Goal: Task Accomplishment & Management: Use online tool/utility

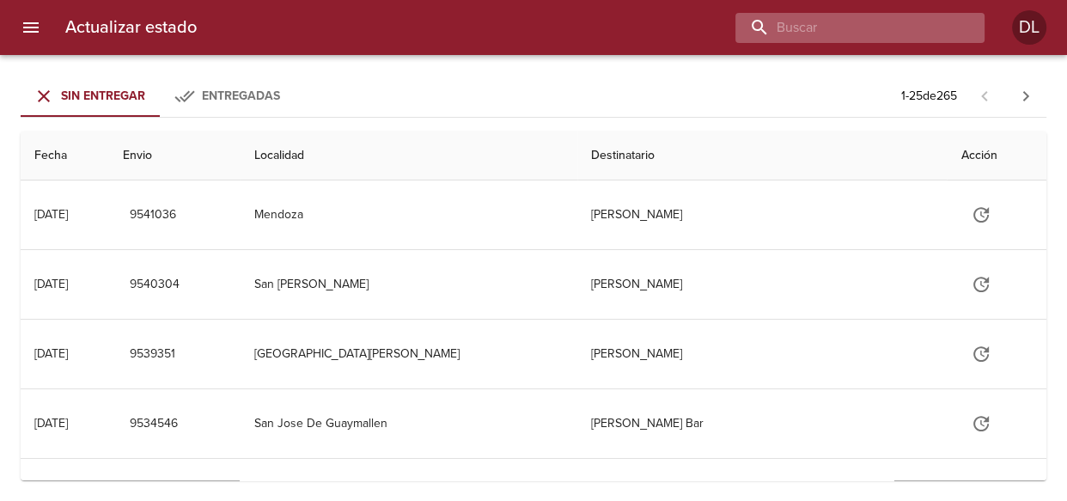
click at [863, 25] on input "buscar" at bounding box center [846, 28] width 220 height 30
type input "9529754"
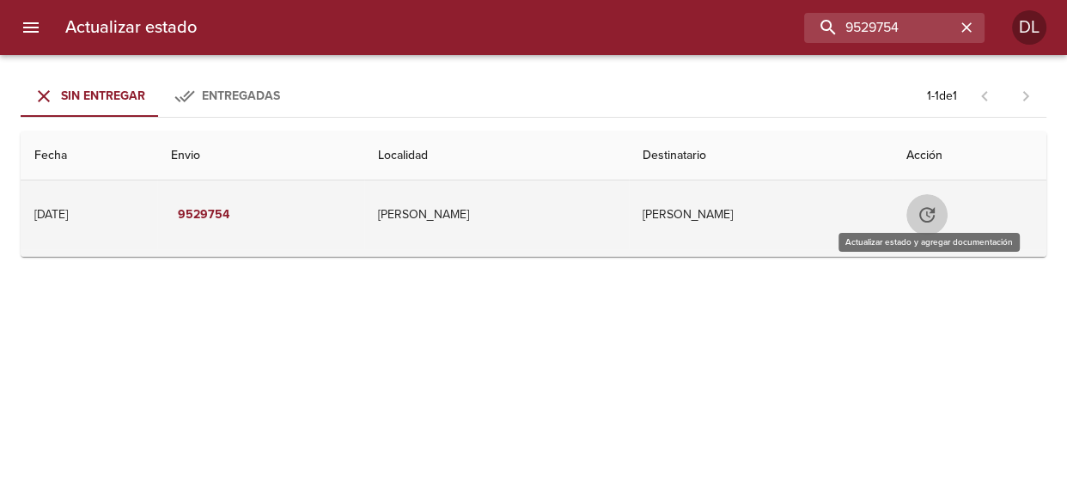
click at [925, 209] on icon "Tabla de envíos del cliente" at bounding box center [926, 214] width 15 height 15
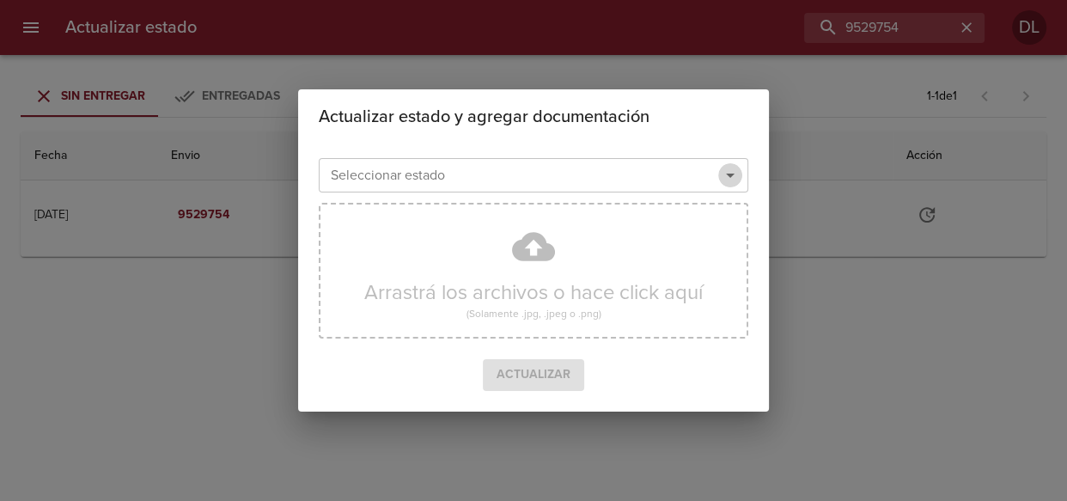
click at [727, 166] on icon "Abrir" at bounding box center [730, 175] width 21 height 21
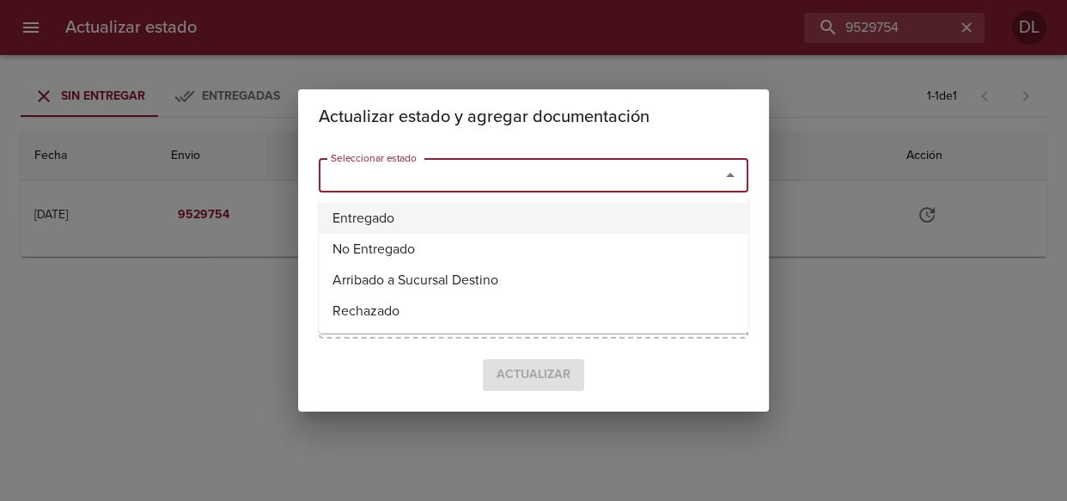
click at [660, 214] on li "Entregado" at bounding box center [534, 218] width 430 height 31
type input "Entregado"
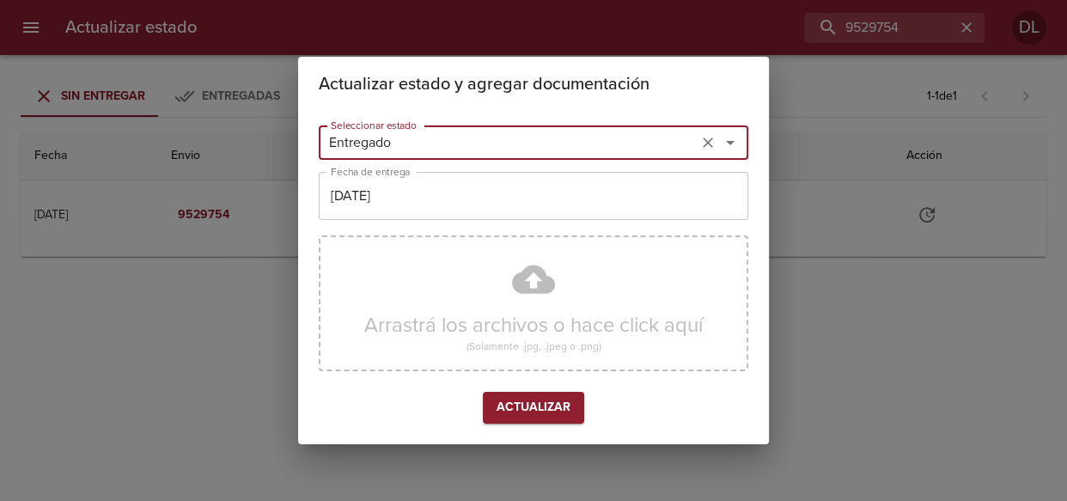
click at [539, 205] on input "[DATE]" at bounding box center [534, 196] width 430 height 48
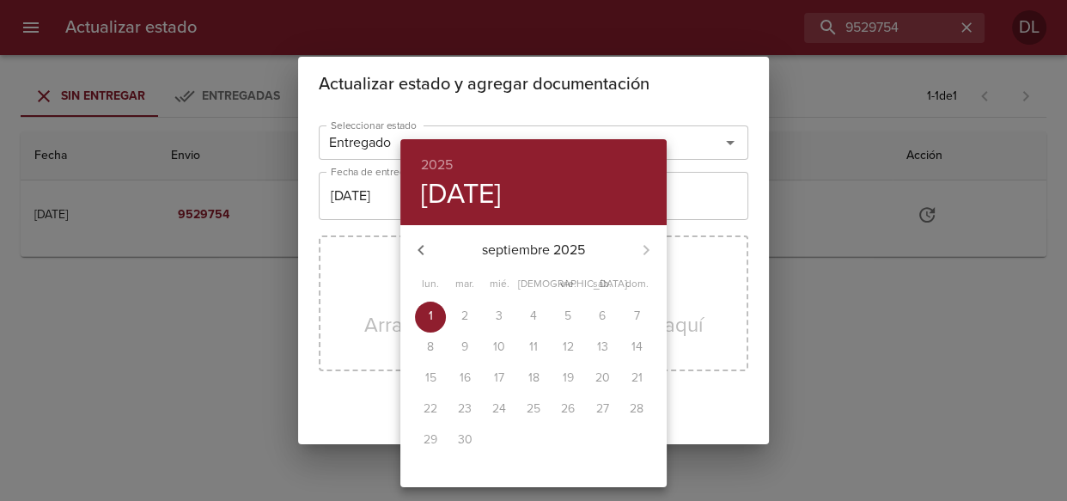
click at [409, 245] on button "button" at bounding box center [420, 249] width 41 height 41
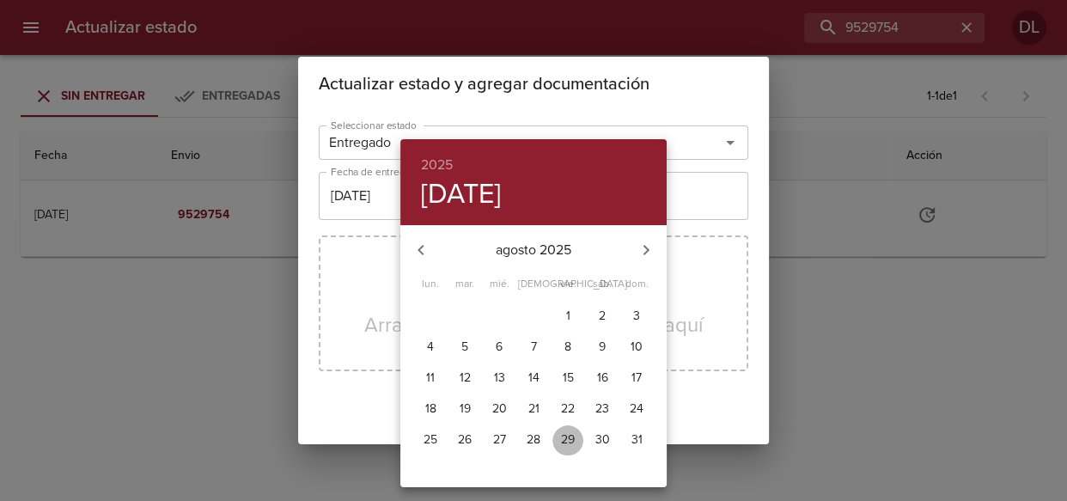
click at [562, 437] on p "29" at bounding box center [568, 439] width 14 height 17
type input "[DATE]"
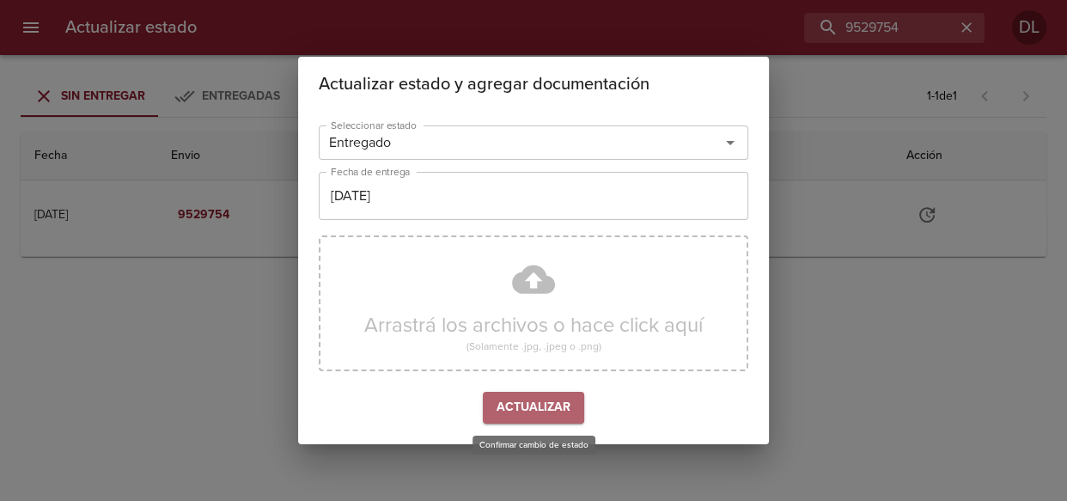
click at [540, 403] on span "Actualizar" at bounding box center [534, 407] width 74 height 21
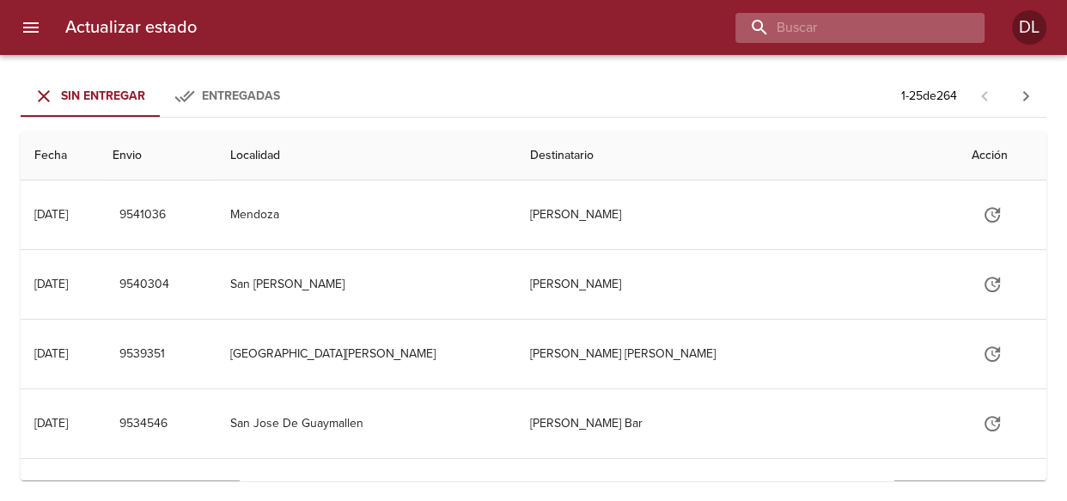
click at [852, 13] on input "buscar" at bounding box center [846, 28] width 220 height 30
type input "9498390"
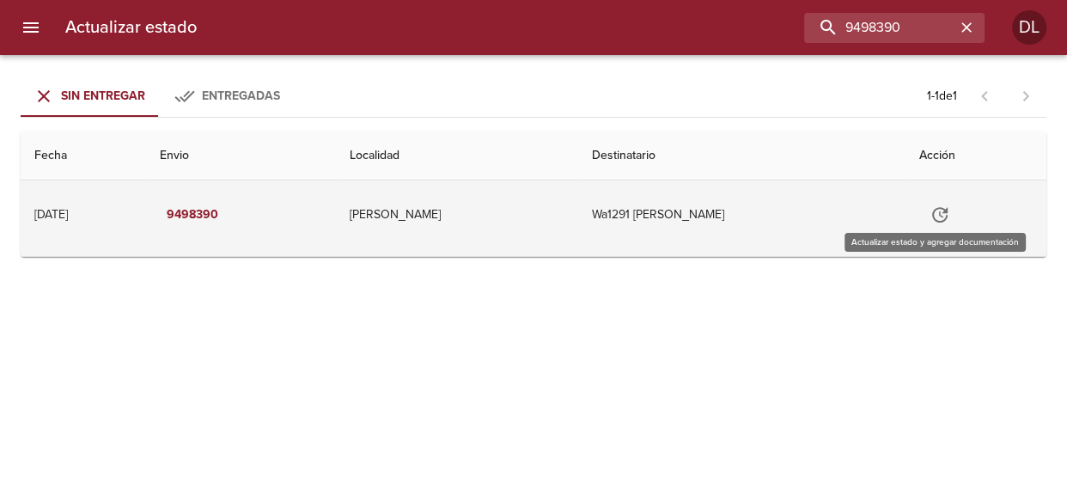
click at [942, 214] on icon "Tabla de envíos del cliente" at bounding box center [940, 215] width 21 height 21
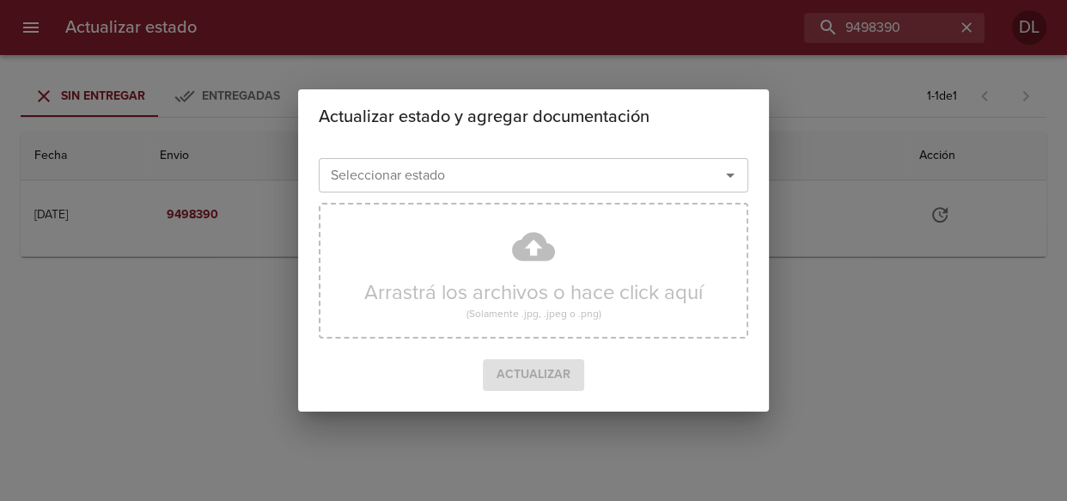
click at [727, 173] on icon "Abrir" at bounding box center [730, 175] width 21 height 21
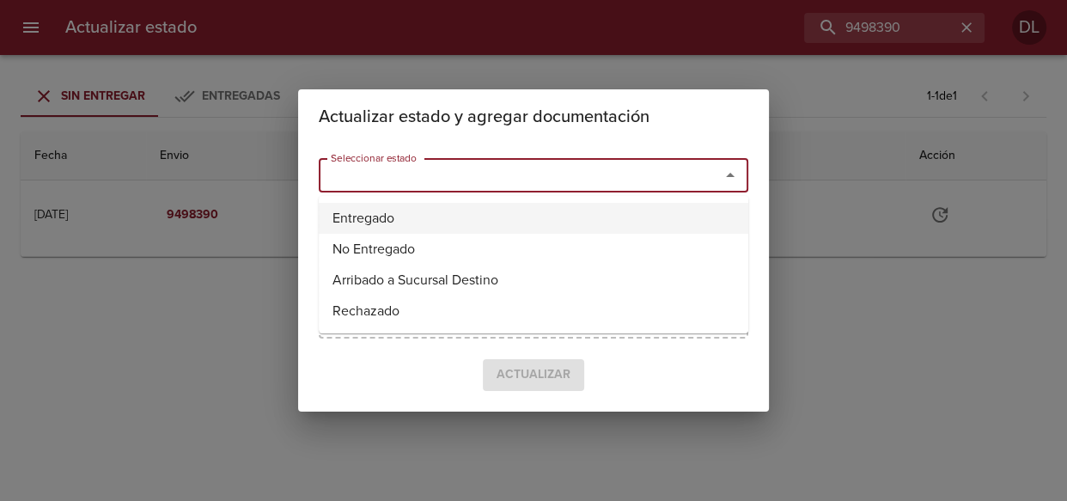
click at [662, 211] on li "Entregado" at bounding box center [534, 218] width 430 height 31
type input "Entregado"
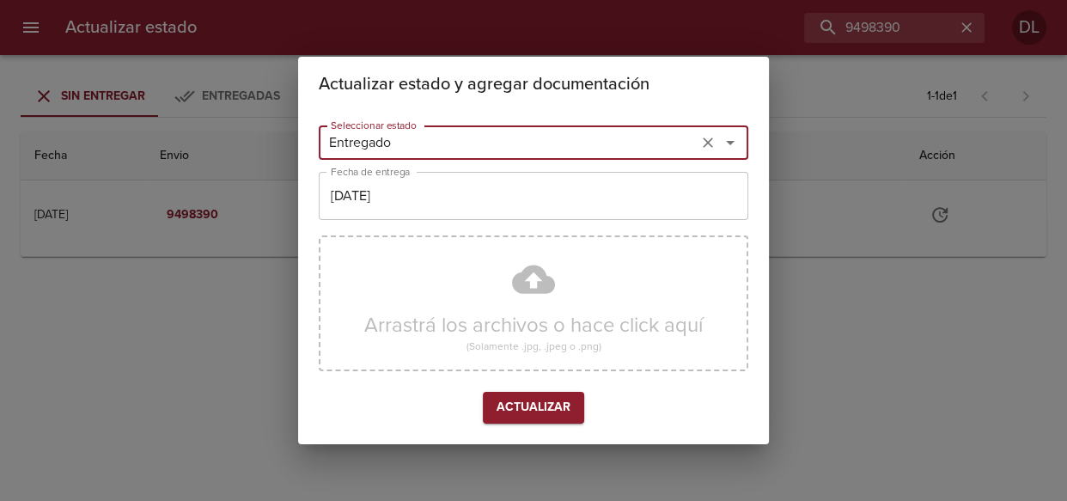
click at [497, 199] on input "[DATE]" at bounding box center [534, 196] width 430 height 48
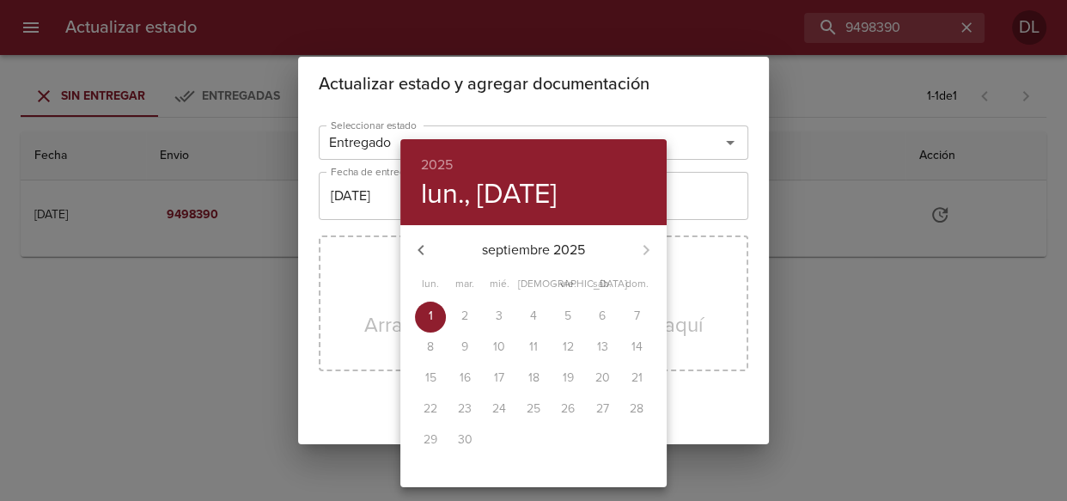
click at [416, 255] on icon "button" at bounding box center [421, 250] width 21 height 21
click at [561, 441] on p "29" at bounding box center [568, 439] width 14 height 17
type input "[DATE]"
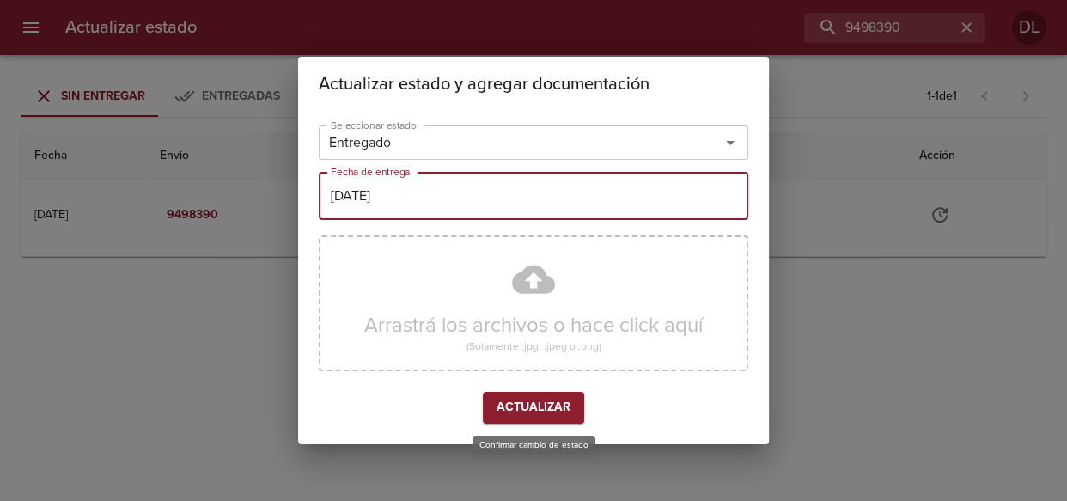
click at [525, 400] on span "Actualizar" at bounding box center [534, 407] width 74 height 21
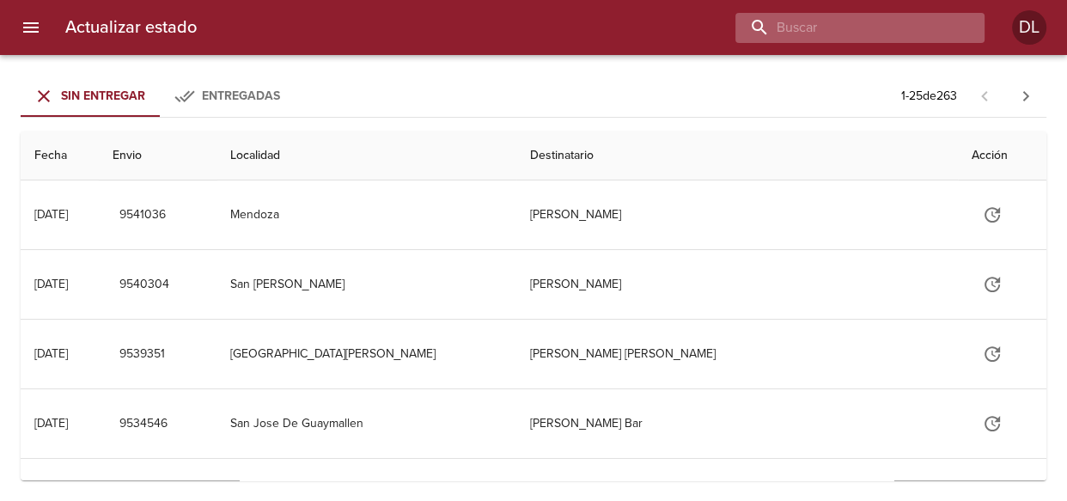
click at [880, 18] on input "buscar" at bounding box center [846, 28] width 220 height 30
type input "9498563"
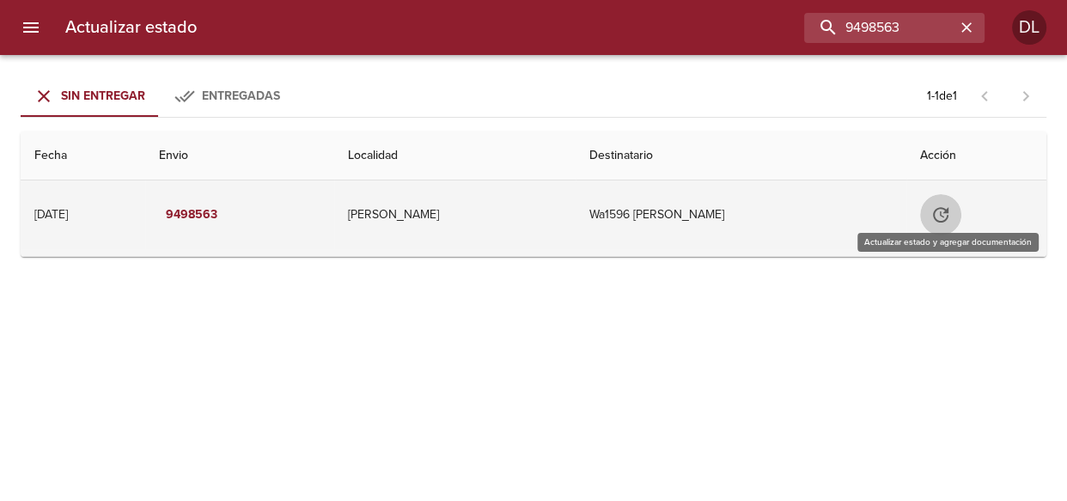
click at [944, 211] on icon "Tabla de envíos del cliente" at bounding box center [941, 215] width 21 height 21
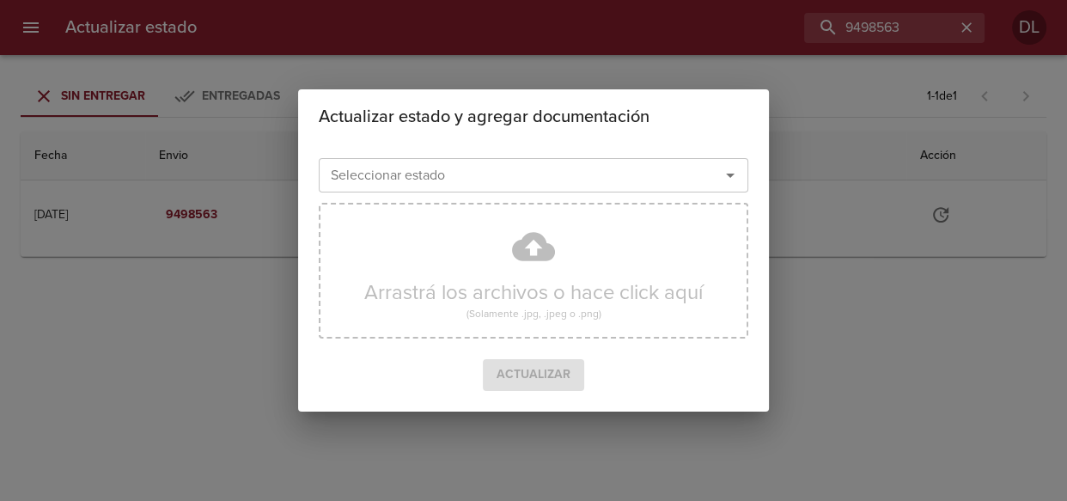
click at [727, 176] on icon "Abrir" at bounding box center [730, 175] width 21 height 21
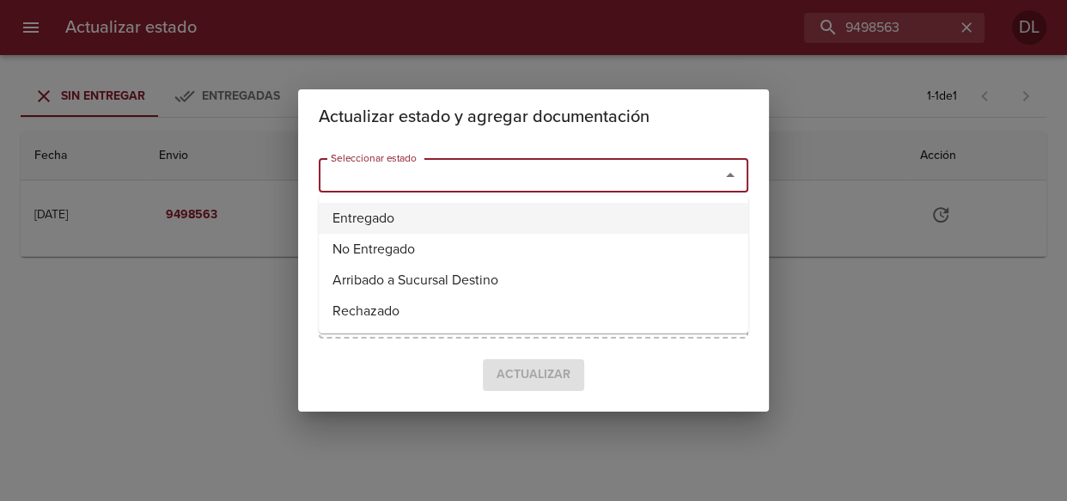
click at [655, 212] on li "Entregado" at bounding box center [534, 218] width 430 height 31
type input "Entregado"
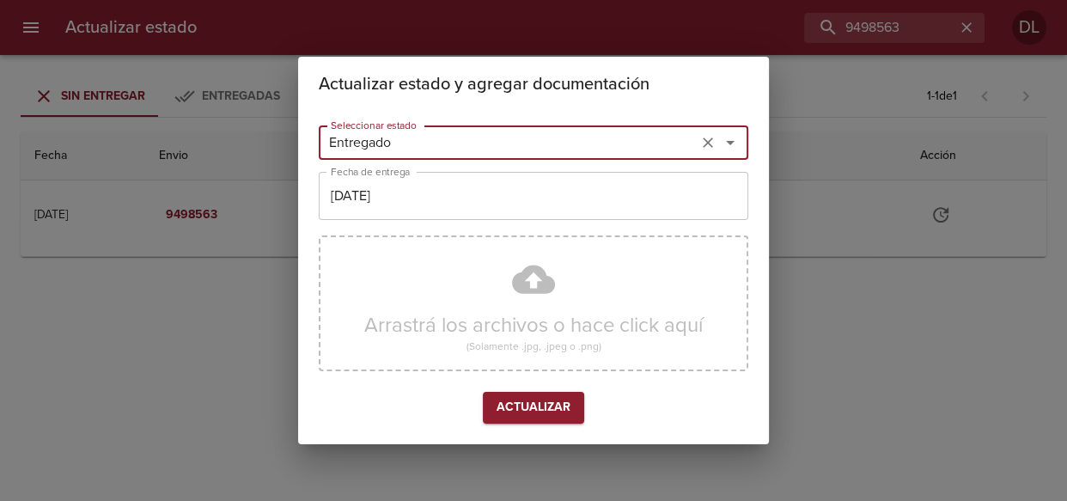
click at [504, 198] on input "[DATE]" at bounding box center [534, 196] width 430 height 48
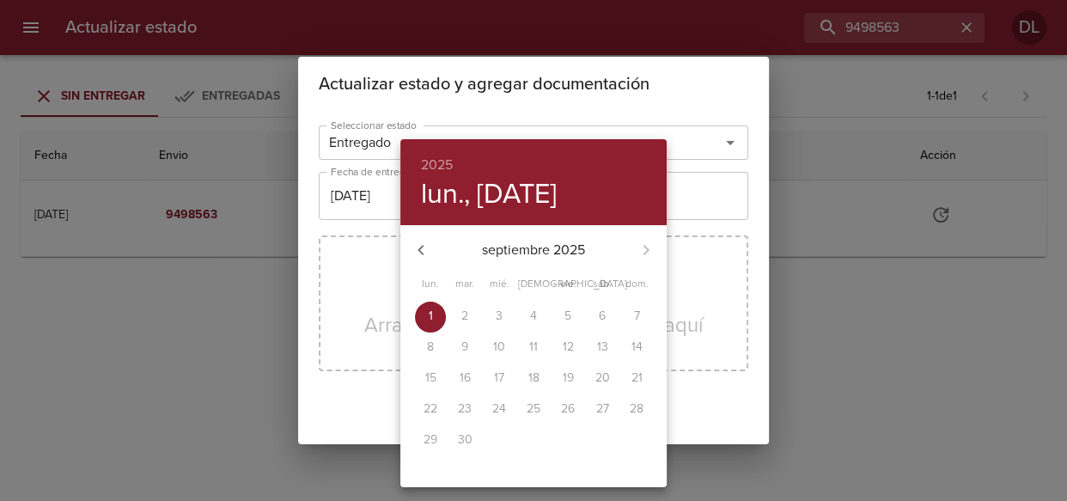
click at [420, 250] on icon "button" at bounding box center [421, 250] width 6 height 10
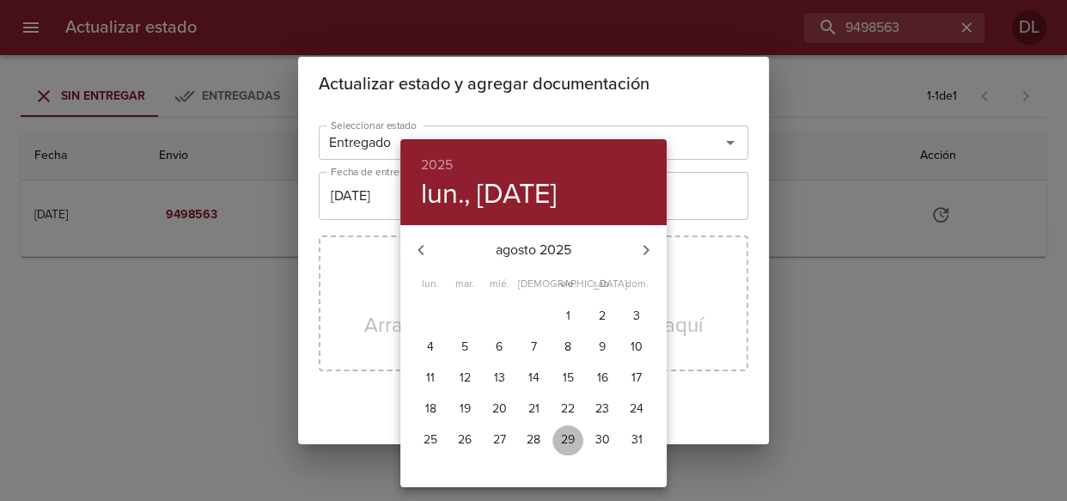
click at [563, 440] on p "29" at bounding box center [568, 439] width 14 height 17
type input "[DATE]"
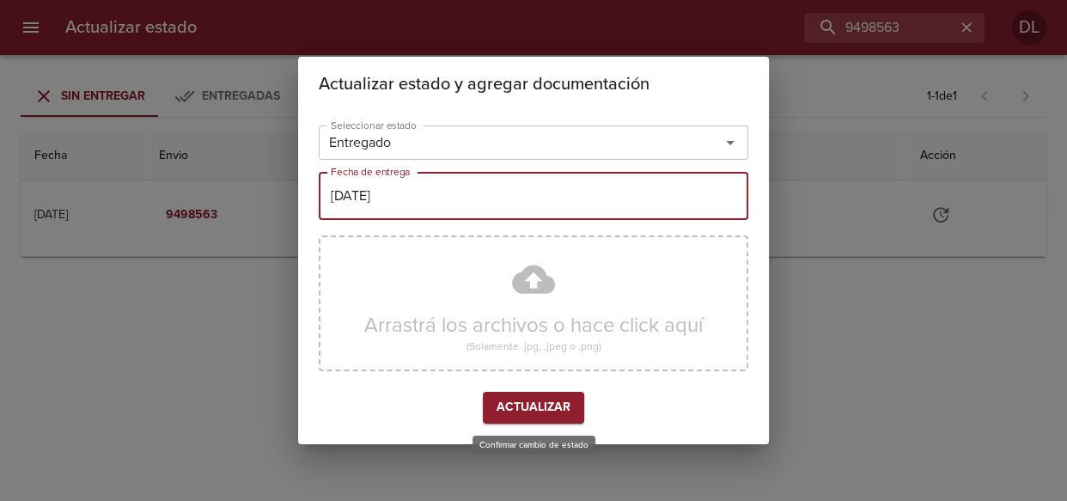
click at [530, 406] on span "Actualizar" at bounding box center [534, 407] width 74 height 21
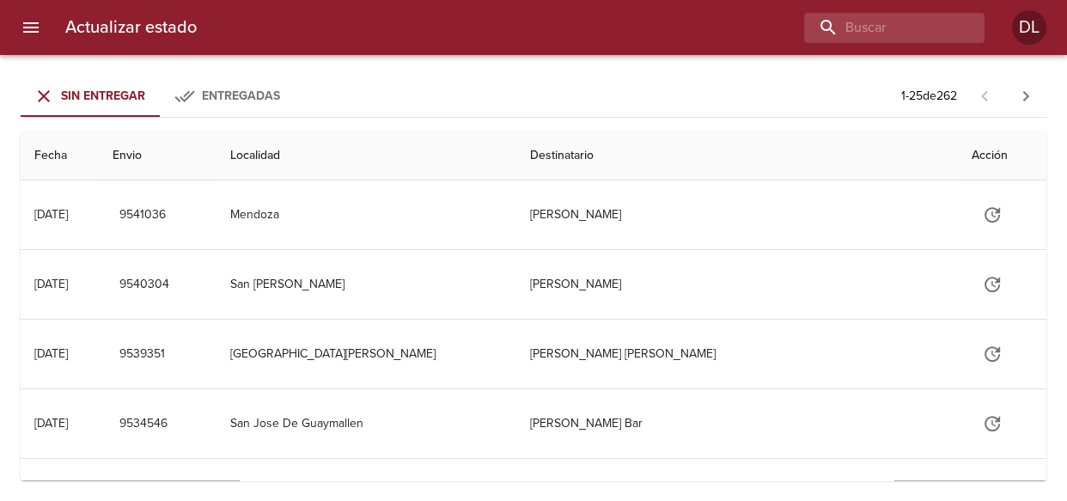
click at [885, 6] on div "Actualizar estado DL" at bounding box center [533, 27] width 1067 height 55
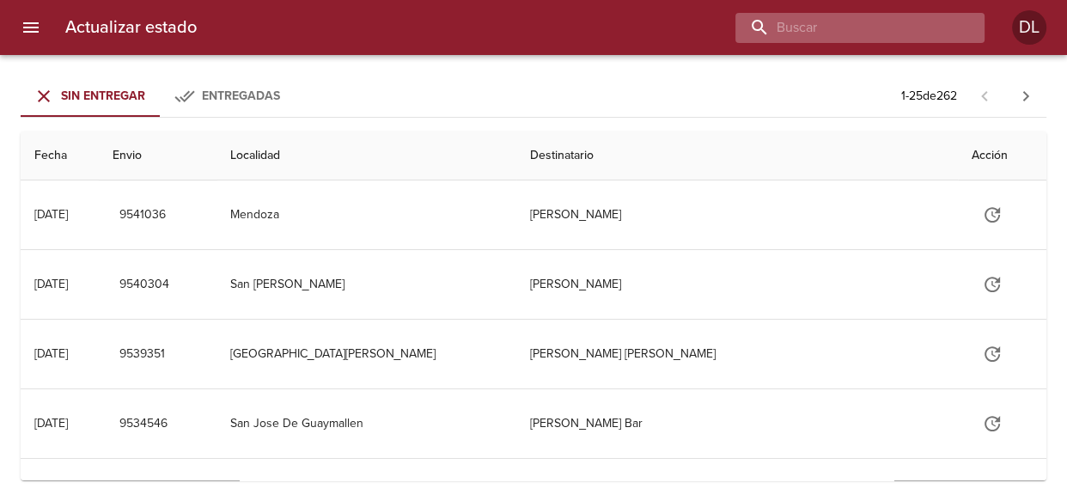
click at [919, 28] on input "buscar" at bounding box center [846, 28] width 220 height 30
type input "9476801"
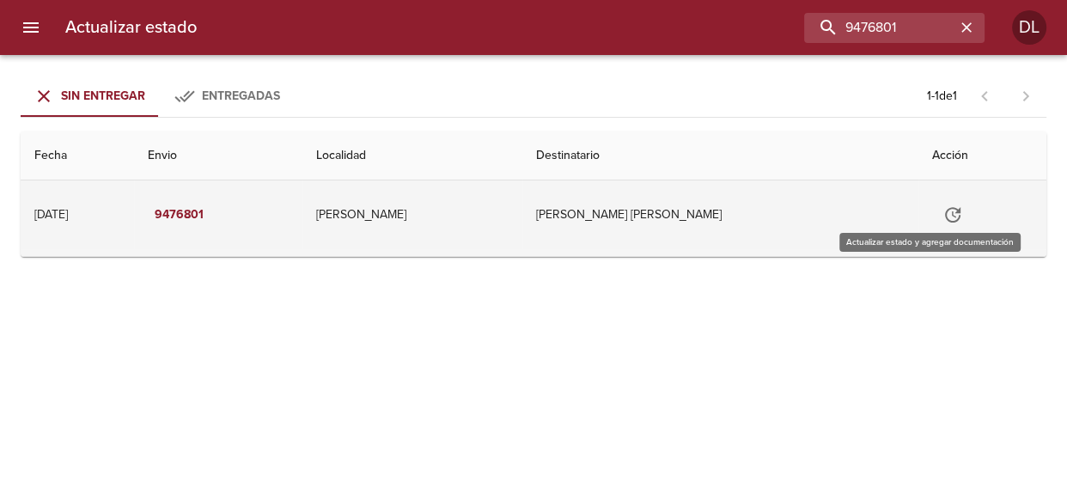
click at [943, 211] on icon "Tabla de envíos del cliente" at bounding box center [953, 215] width 21 height 21
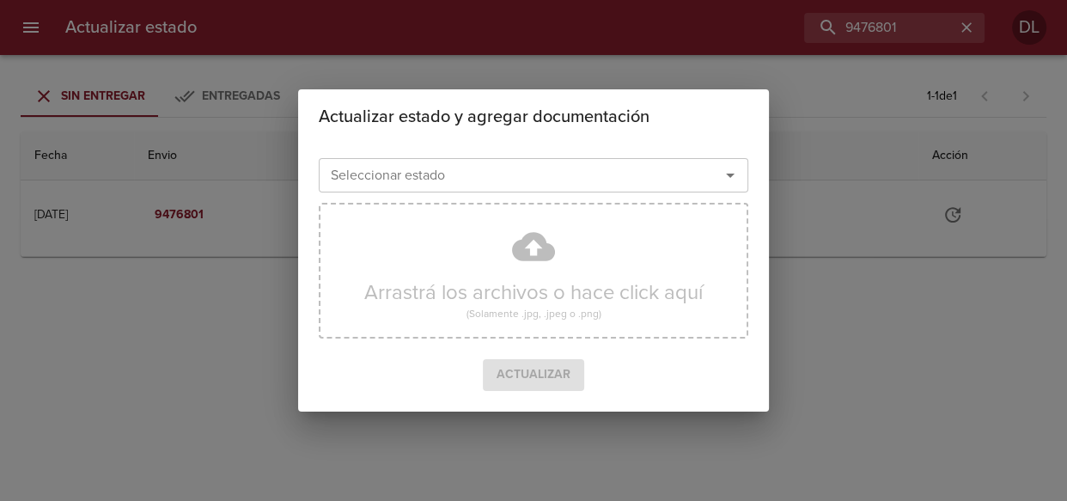
click at [734, 170] on icon "Abrir" at bounding box center [730, 175] width 21 height 21
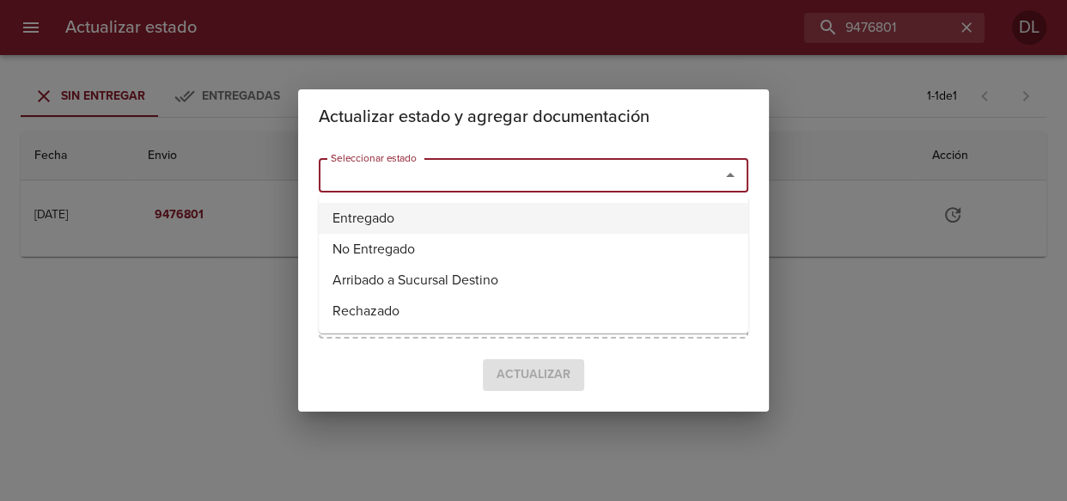
click at [675, 217] on li "Entregado" at bounding box center [534, 218] width 430 height 31
type input "Entregado"
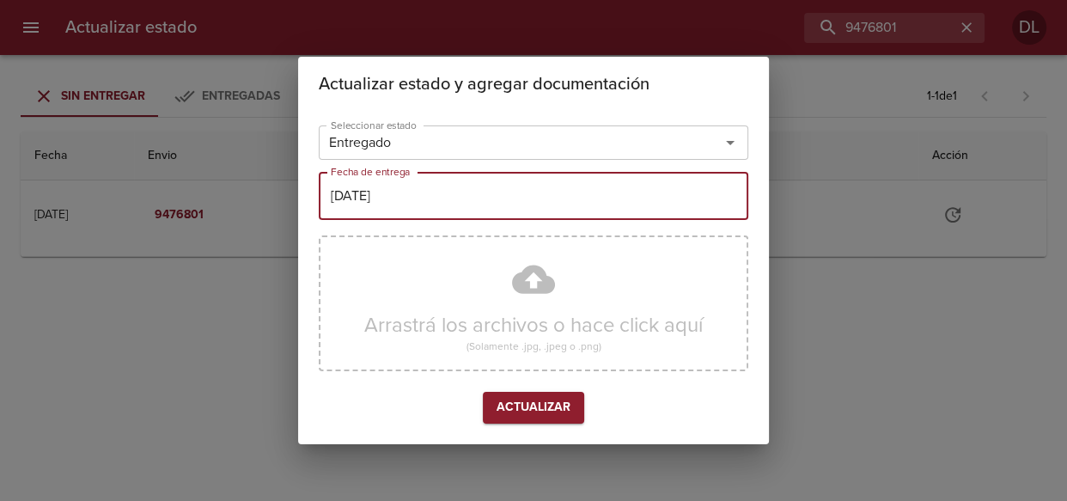
click at [442, 202] on input "[DATE]" at bounding box center [534, 196] width 430 height 48
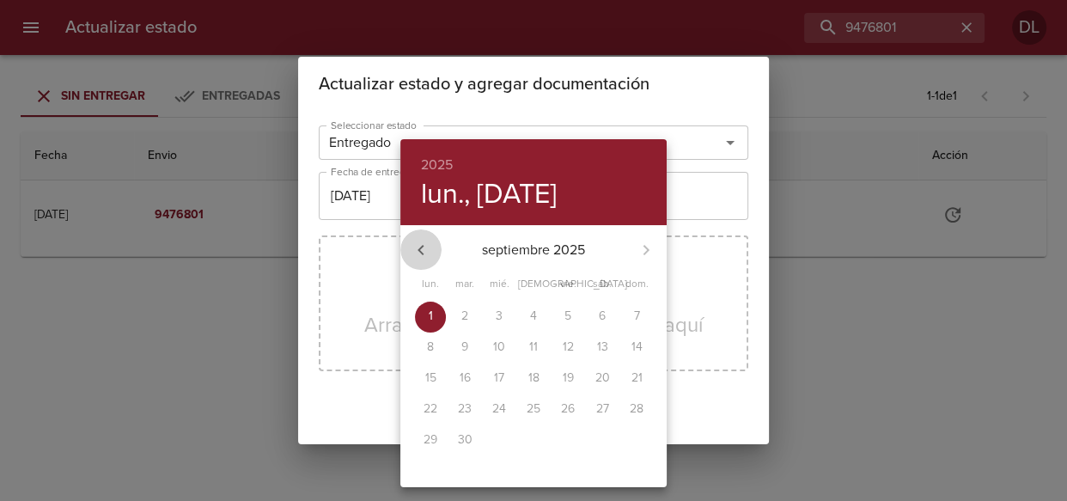
click at [420, 244] on icon "button" at bounding box center [421, 250] width 21 height 21
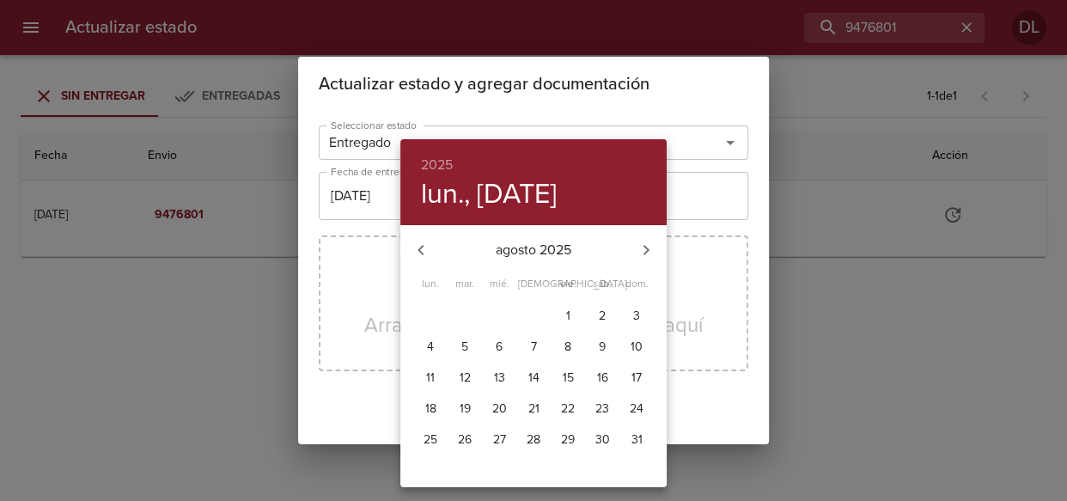
click at [565, 435] on p "29" at bounding box center [568, 439] width 14 height 17
type input "[DATE]"
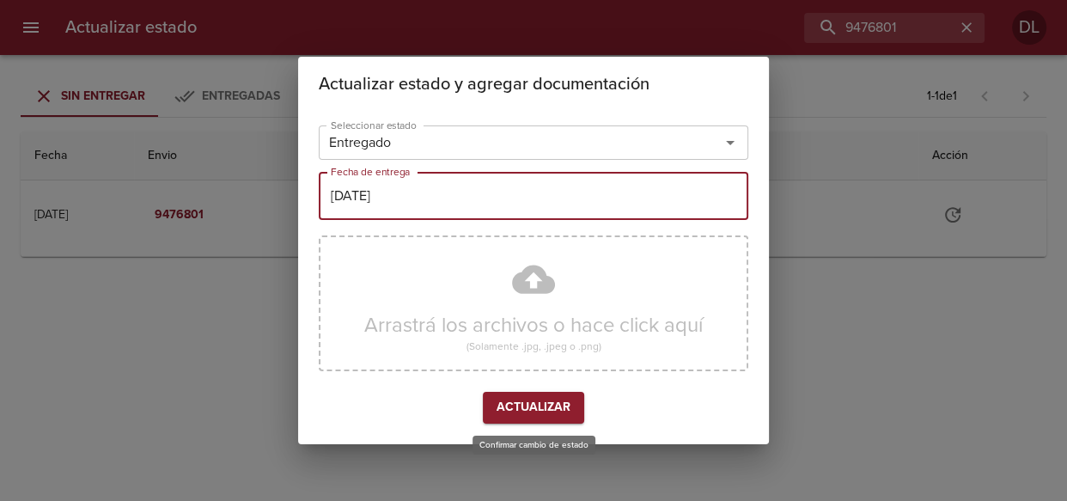
click at [564, 409] on span "Actualizar" at bounding box center [534, 407] width 74 height 21
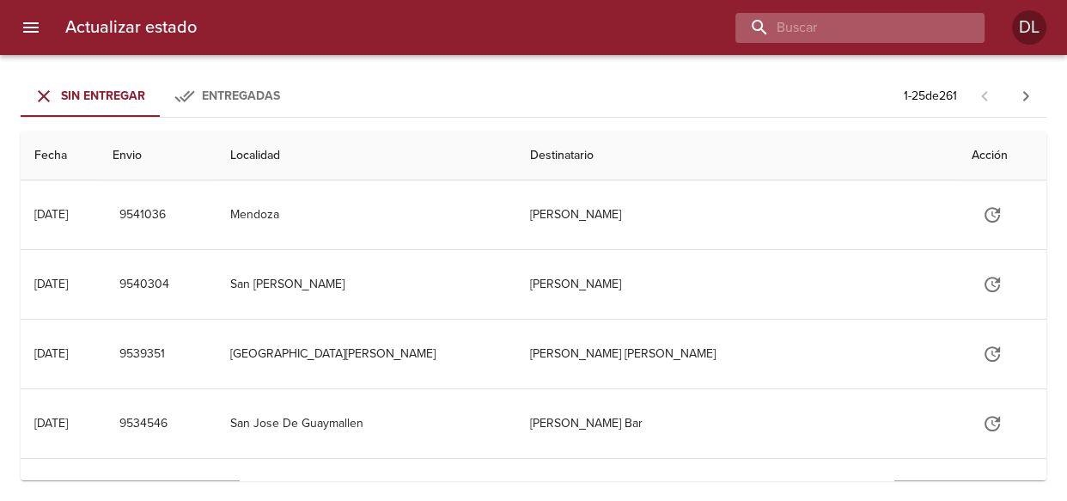
click at [853, 27] on input "buscar" at bounding box center [846, 28] width 220 height 30
type input "9506754"
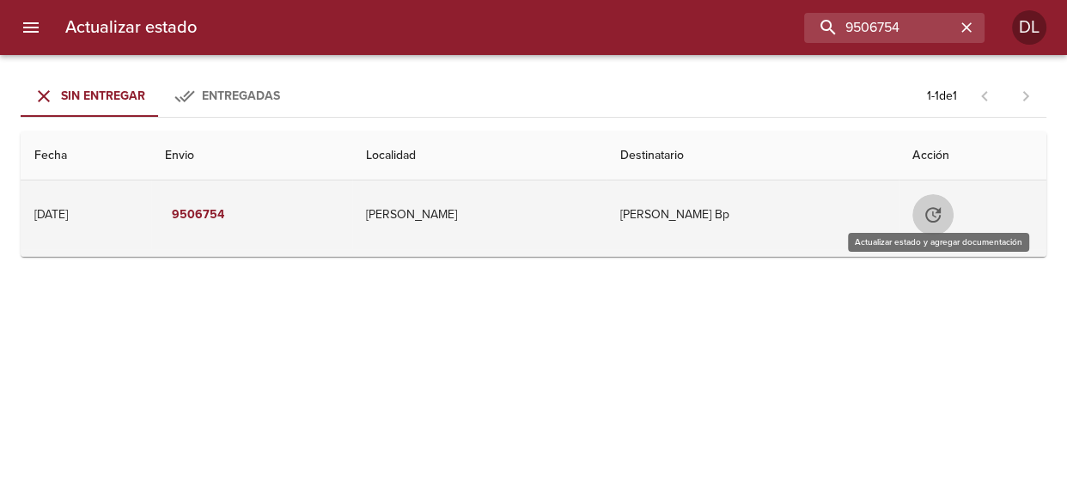
click at [931, 205] on icon "Tabla de envíos del cliente" at bounding box center [933, 215] width 21 height 21
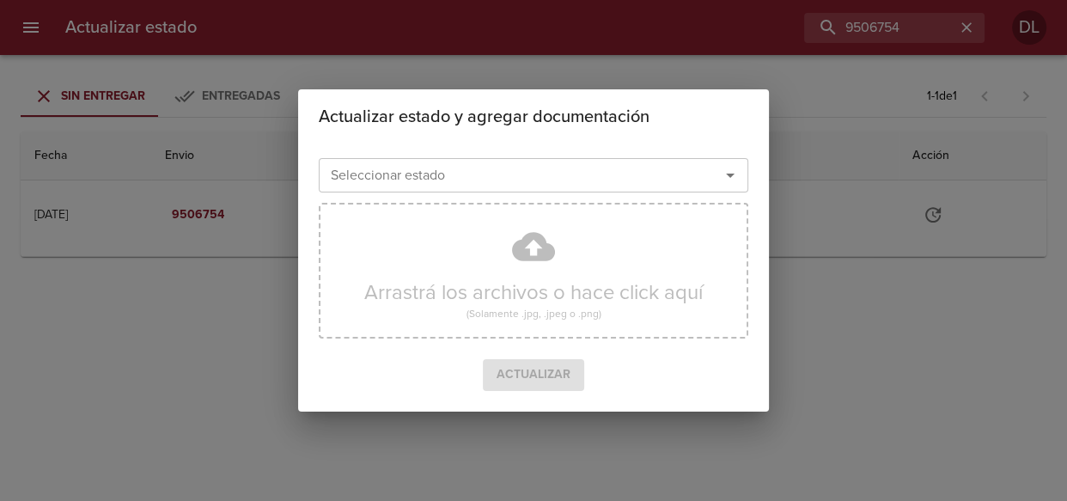
click at [731, 171] on icon "Abrir" at bounding box center [730, 175] width 21 height 21
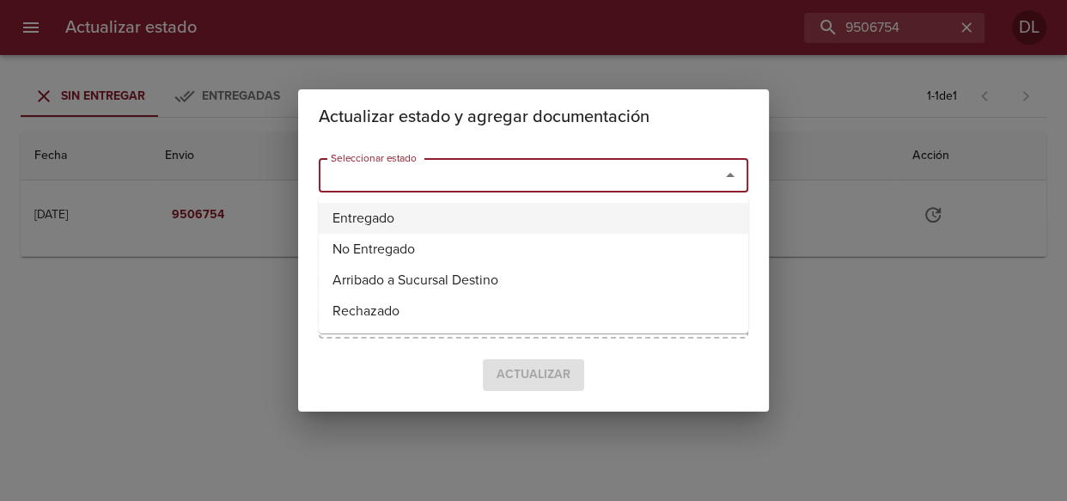
click at [669, 218] on li "Entregado" at bounding box center [534, 218] width 430 height 31
type input "Entregado"
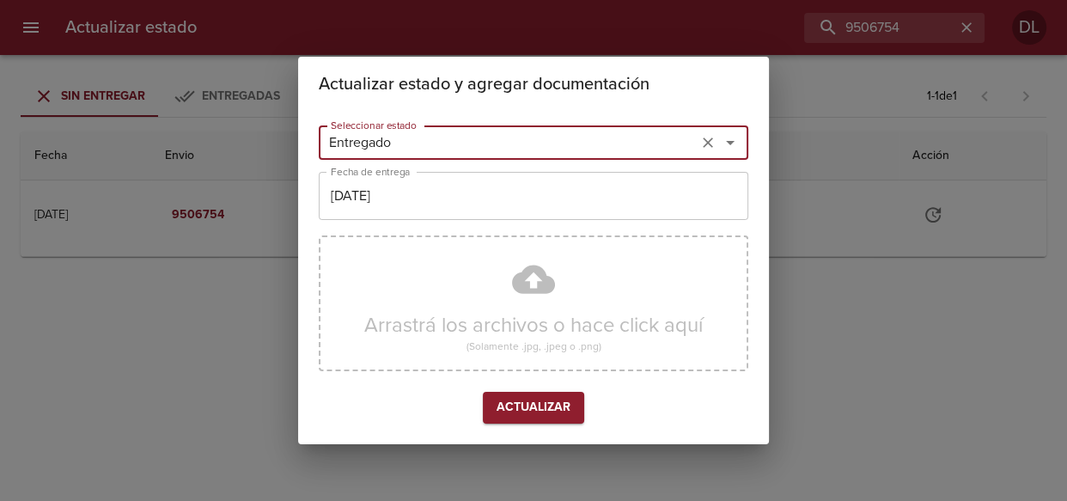
click at [485, 198] on input "[DATE]" at bounding box center [534, 196] width 430 height 48
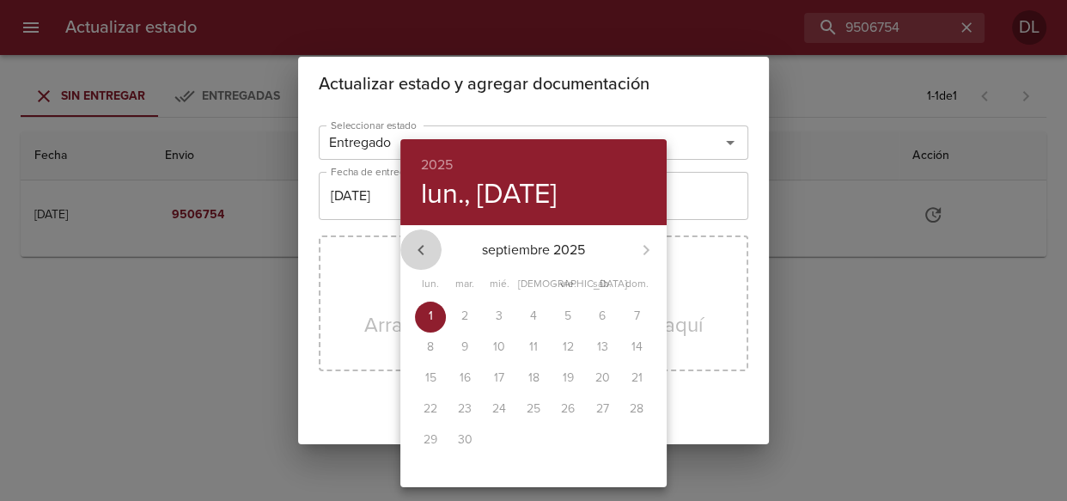
click at [420, 247] on icon "button" at bounding box center [421, 250] width 6 height 10
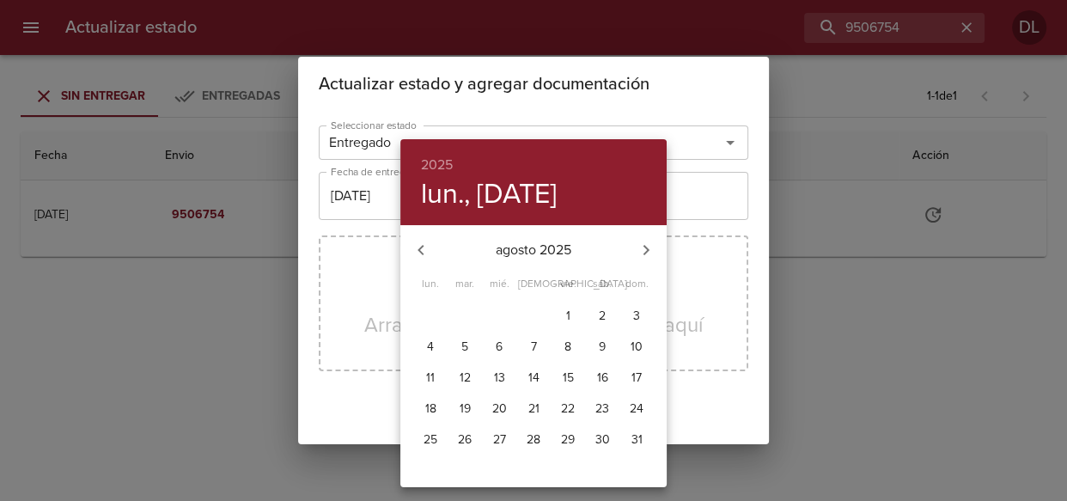
click at [565, 439] on p "29" at bounding box center [568, 439] width 14 height 17
type input "[DATE]"
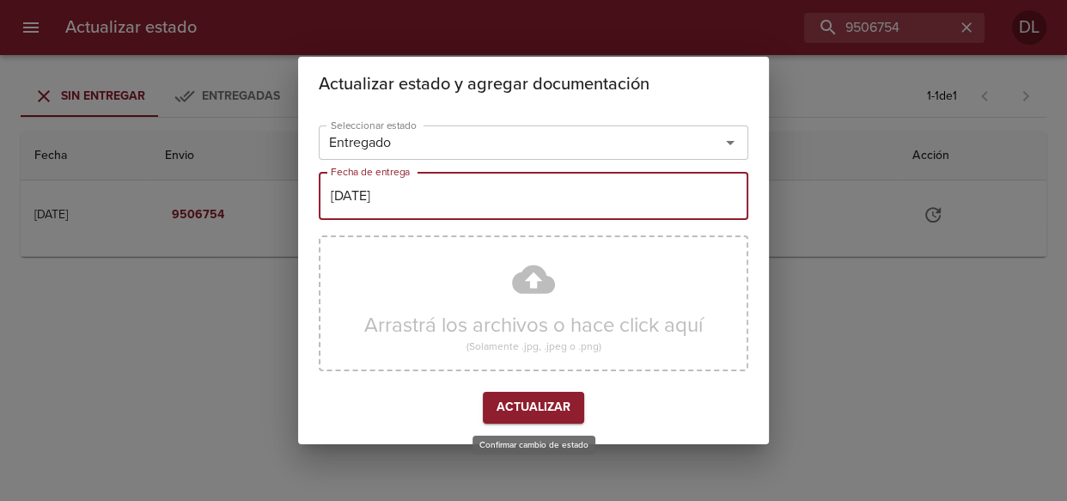
click at [540, 417] on span "Actualizar" at bounding box center [534, 407] width 74 height 21
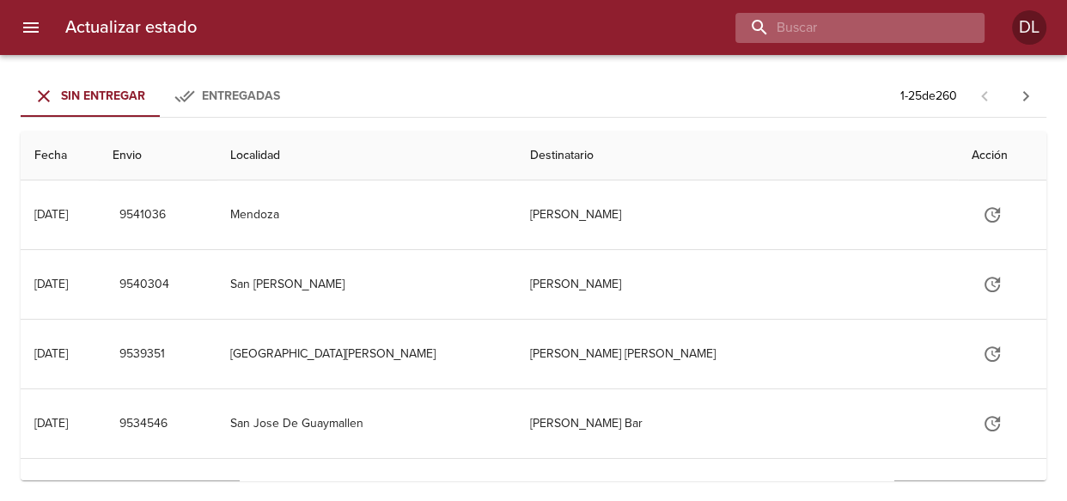
click at [864, 16] on input "buscar" at bounding box center [846, 28] width 220 height 30
type input "9490751"
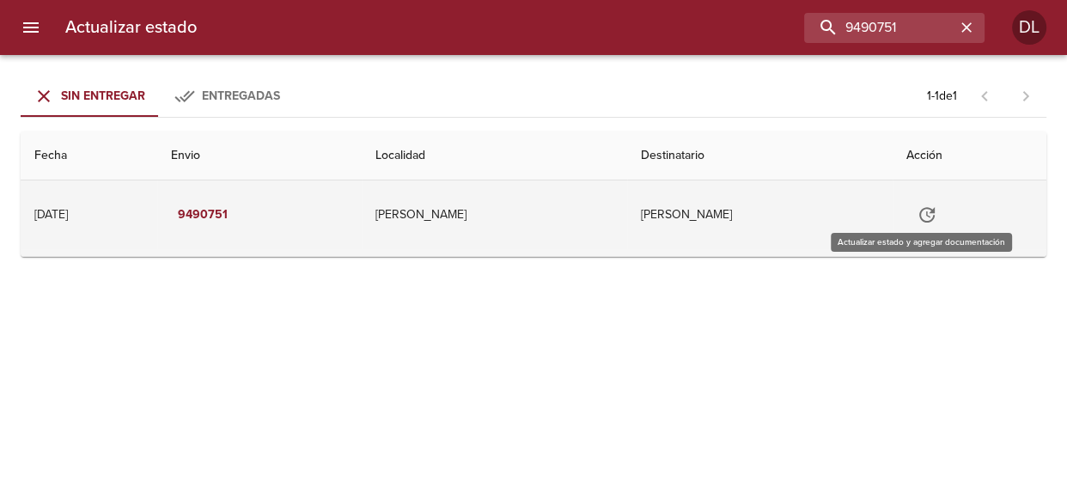
click at [921, 209] on icon "Tabla de envíos del cliente" at bounding box center [927, 215] width 21 height 21
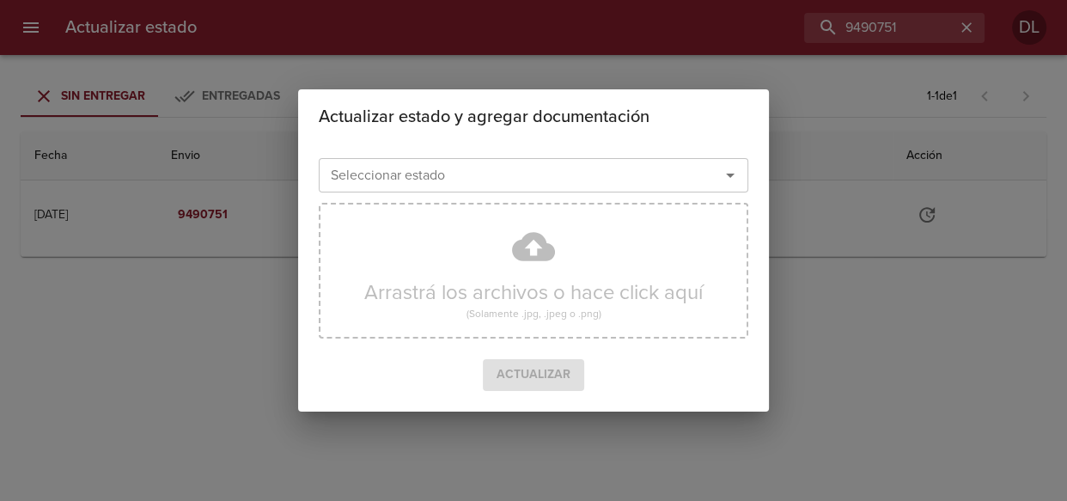
click at [729, 169] on icon "Abrir" at bounding box center [730, 175] width 21 height 21
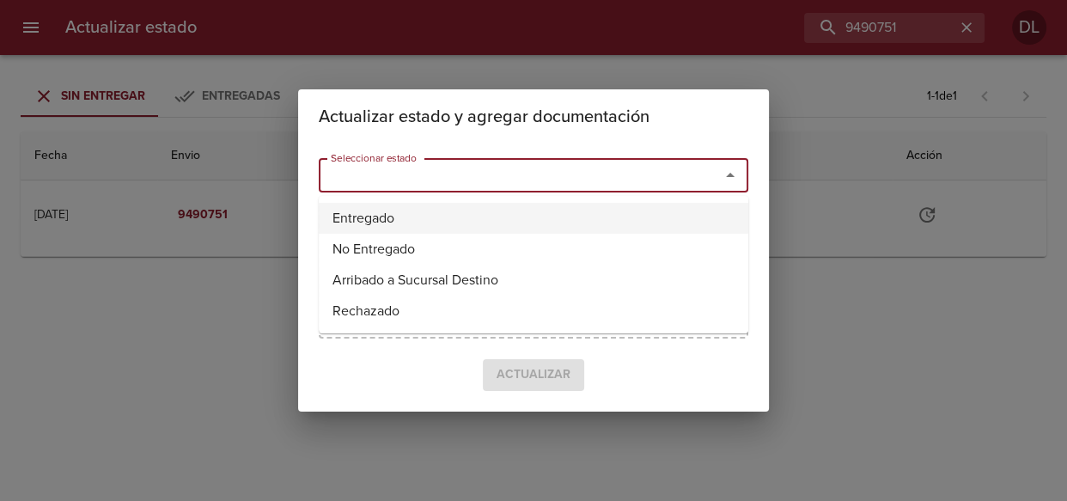
click at [659, 223] on li "Entregado" at bounding box center [534, 218] width 430 height 31
type input "Entregado"
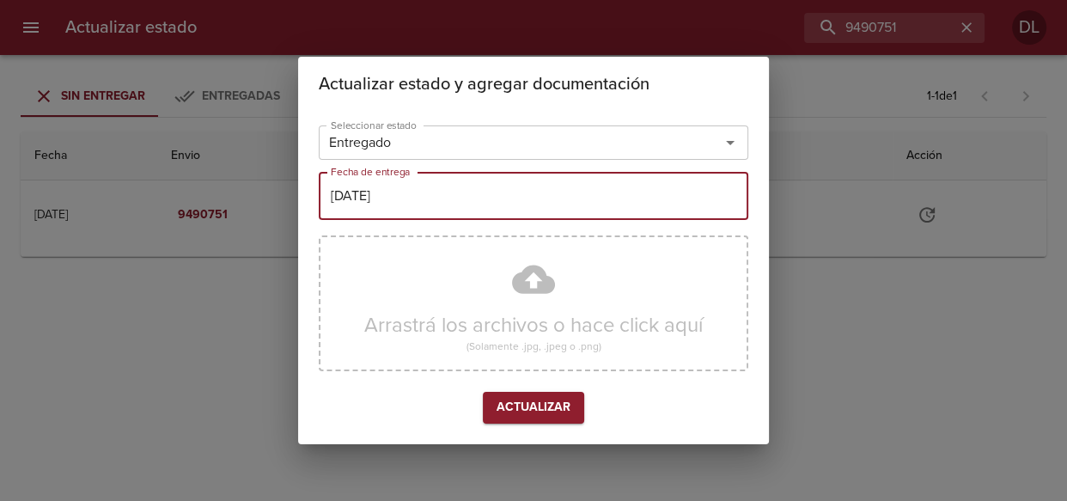
click at [559, 207] on input "[DATE]" at bounding box center [534, 196] width 430 height 48
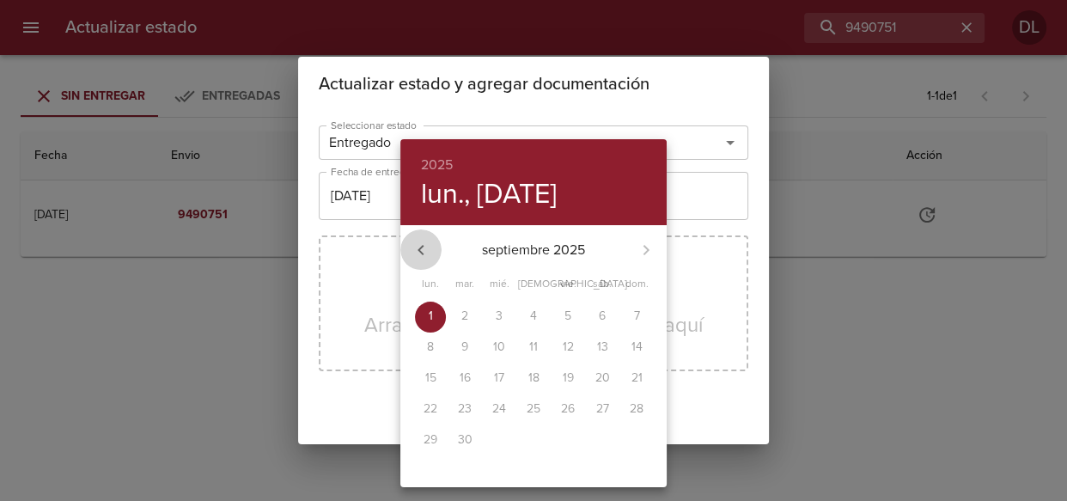
click at [417, 250] on icon "button" at bounding box center [421, 250] width 21 height 21
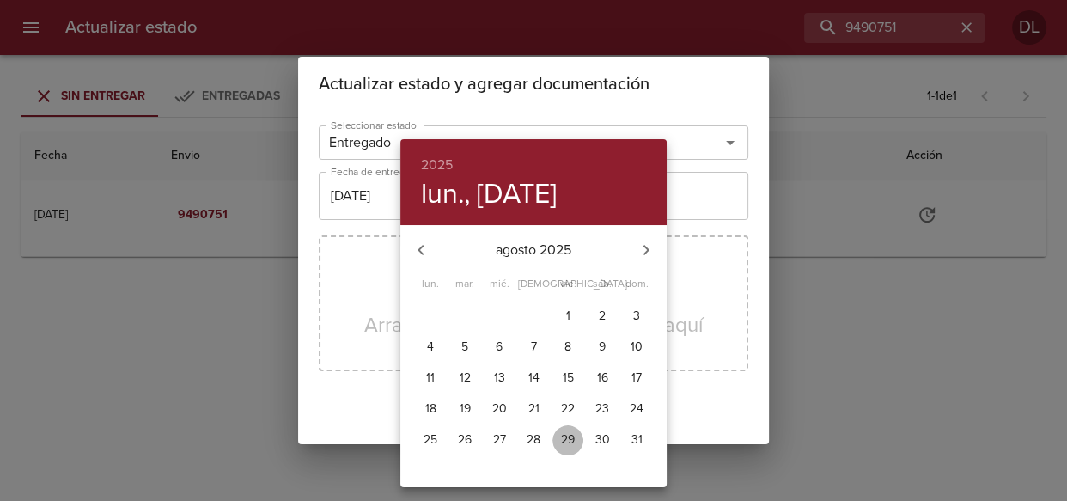
click at [564, 437] on p "29" at bounding box center [568, 439] width 14 height 17
type input "[DATE]"
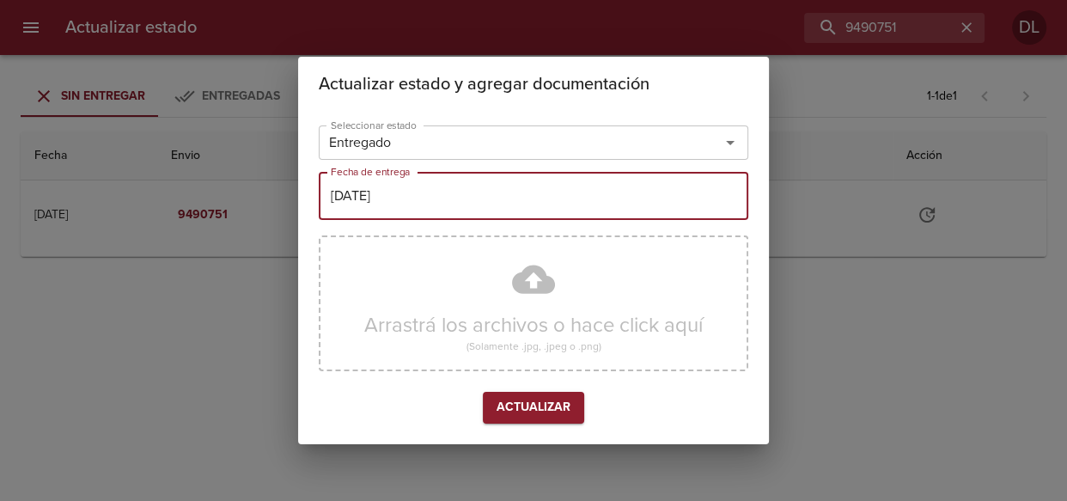
click at [525, 407] on span "Actualizar" at bounding box center [534, 407] width 74 height 21
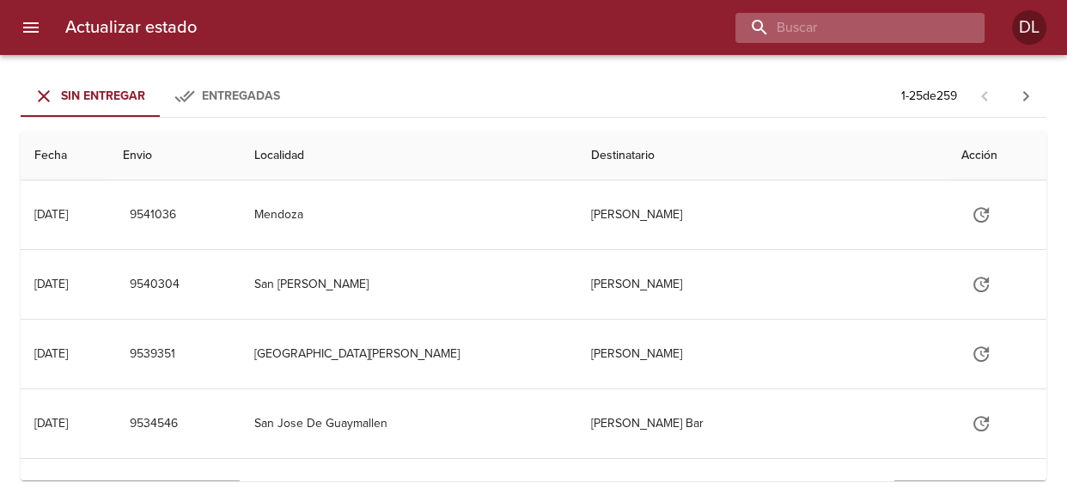
click at [866, 23] on input "buscar" at bounding box center [846, 28] width 220 height 30
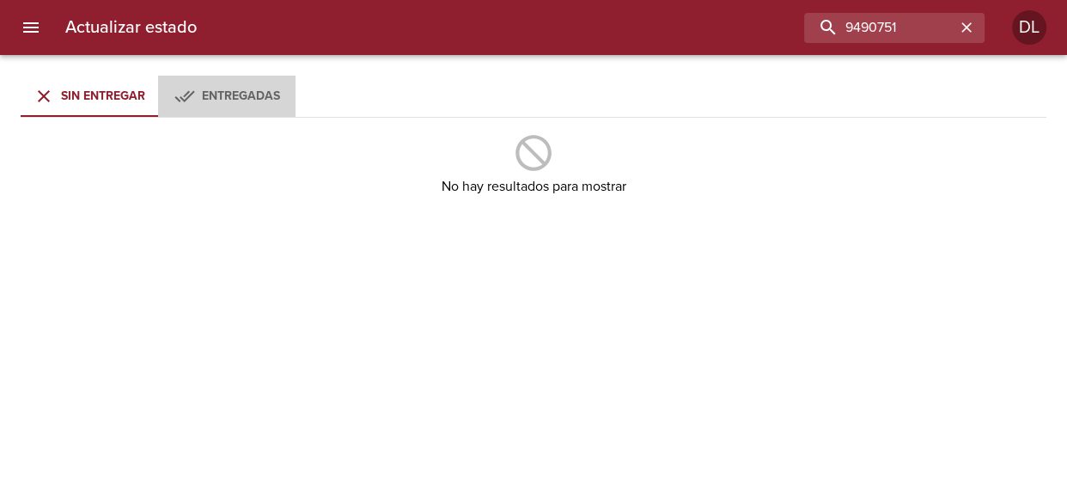
click at [203, 87] on div "Entregadas" at bounding box center [241, 96] width 78 height 21
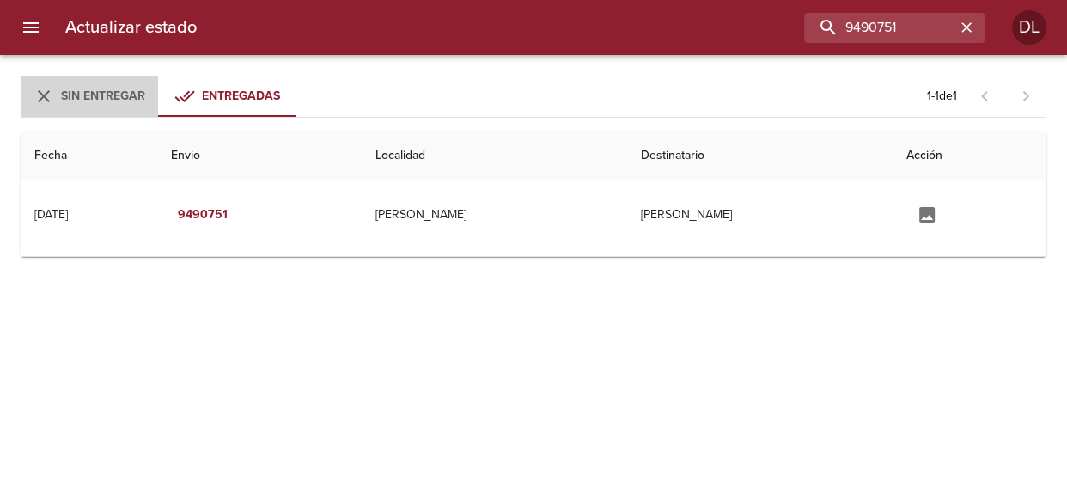
click at [104, 102] on div "Sin Entregar" at bounding box center [103, 96] width 84 height 21
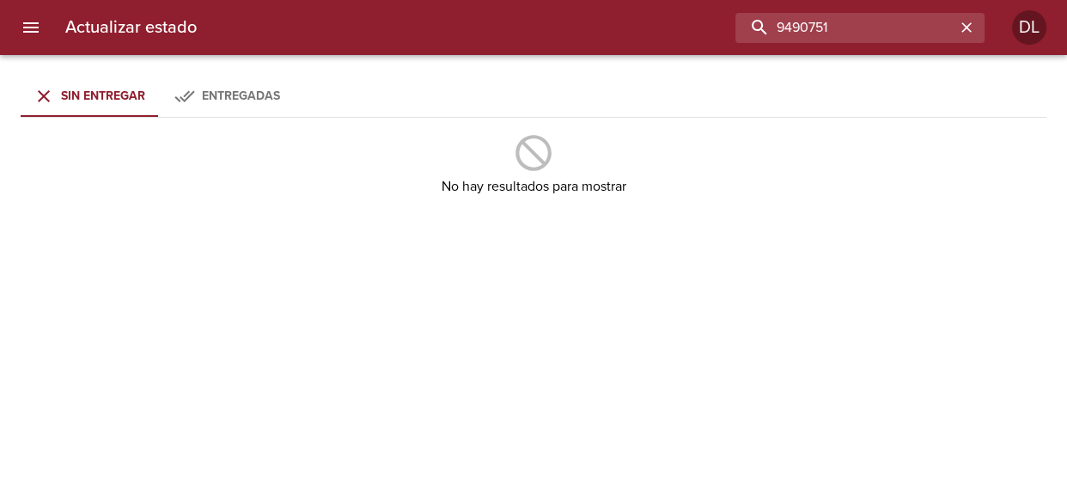
drag, startPoint x: 913, startPoint y: 15, endPoint x: 705, endPoint y: 18, distance: 207.1
click at [705, 18] on div "9490751" at bounding box center [598, 28] width 774 height 30
type input "9457646"
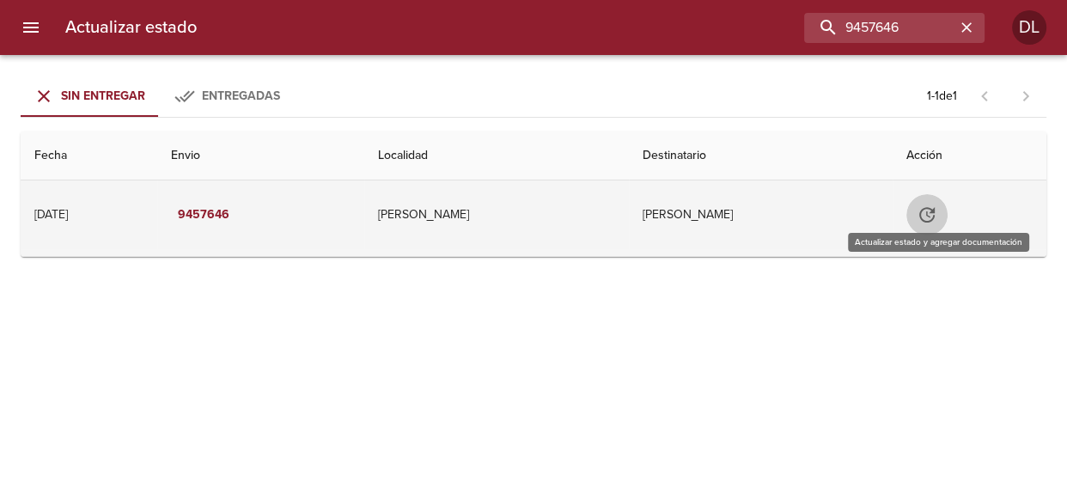
click at [935, 216] on icon "Tabla de envíos del cliente" at bounding box center [926, 214] width 15 height 15
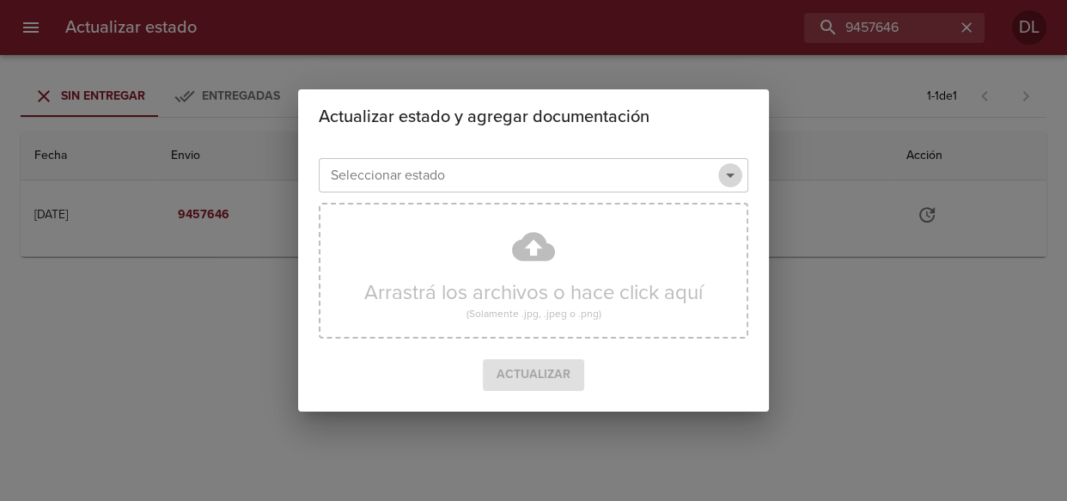
click at [729, 179] on icon "Abrir" at bounding box center [730, 175] width 21 height 21
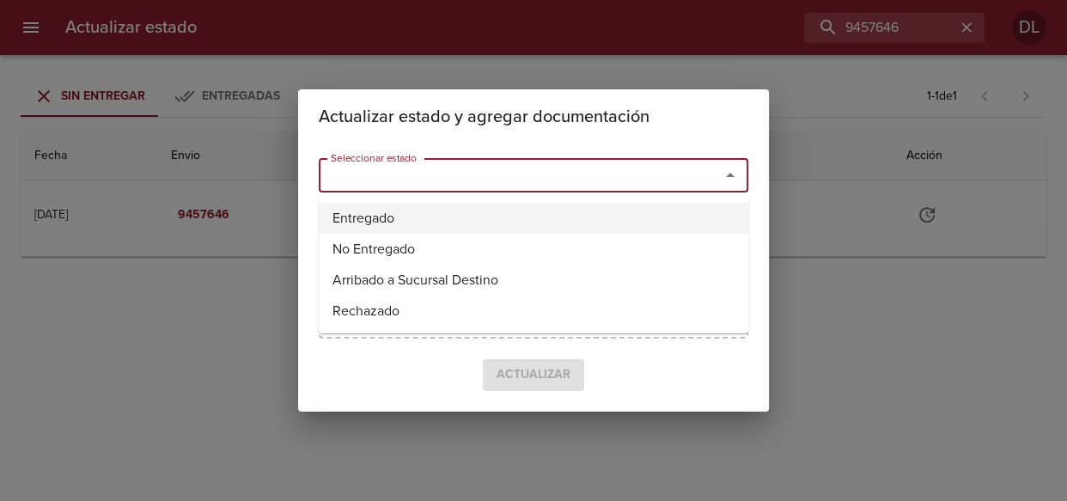
click at [653, 217] on li "Entregado" at bounding box center [534, 218] width 430 height 31
type input "Entregado"
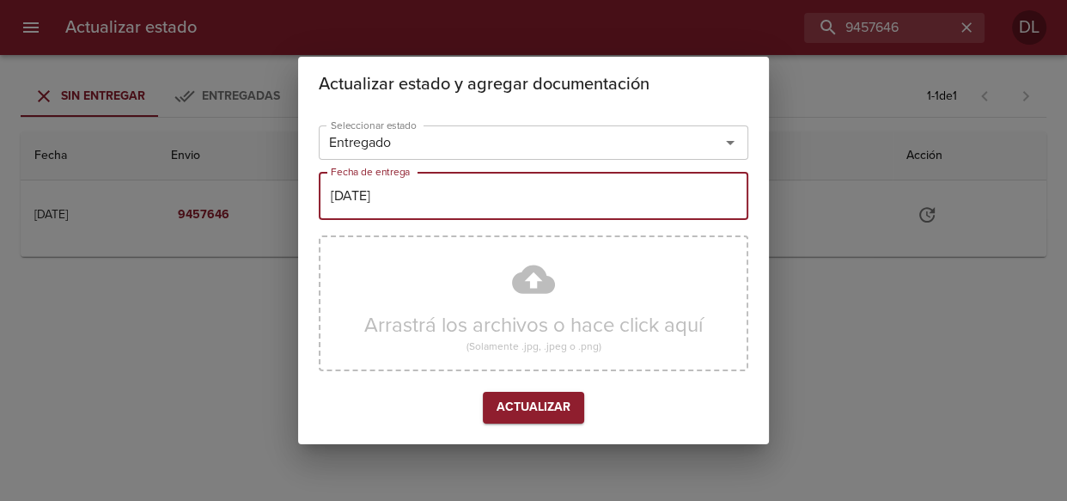
click at [575, 203] on input "[DATE]" at bounding box center [534, 196] width 430 height 48
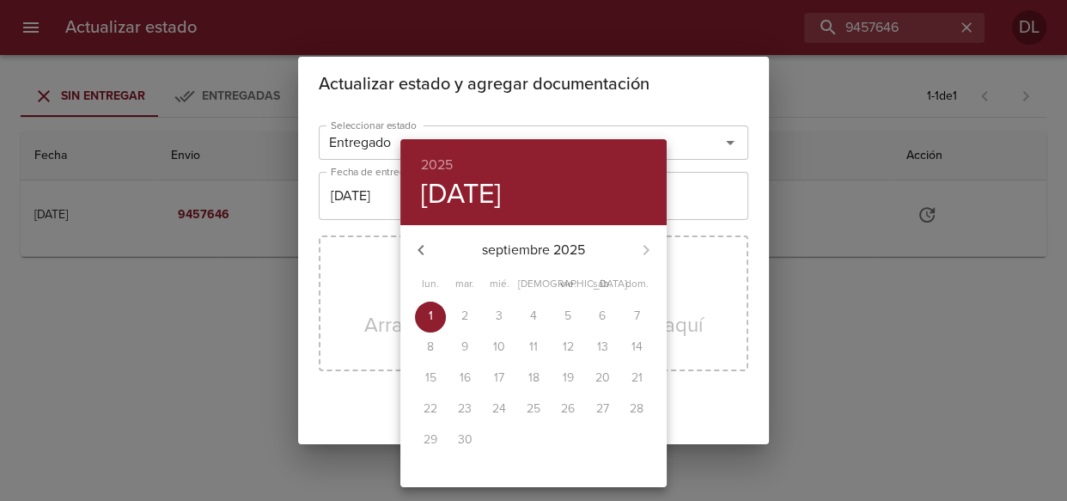
click at [420, 248] on icon "button" at bounding box center [421, 250] width 6 height 10
click at [567, 443] on p "29" at bounding box center [568, 439] width 14 height 17
type input "[DATE]"
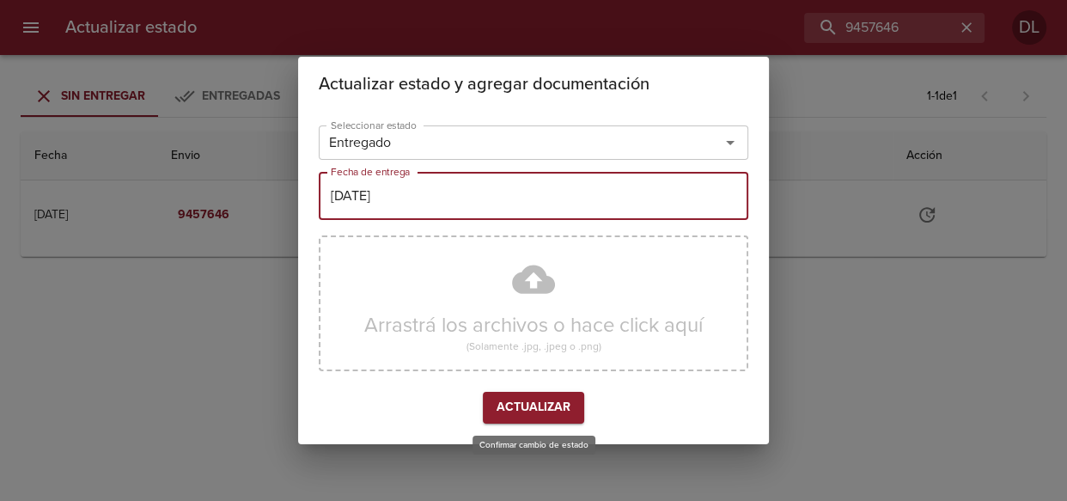
click at [541, 408] on span "Actualizar" at bounding box center [534, 407] width 74 height 21
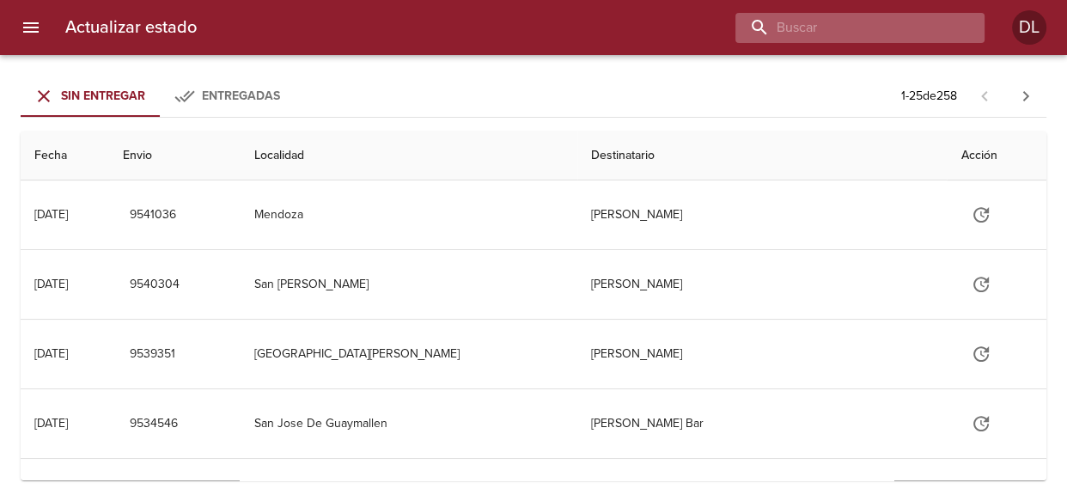
click at [890, 22] on input "buscar" at bounding box center [846, 28] width 220 height 30
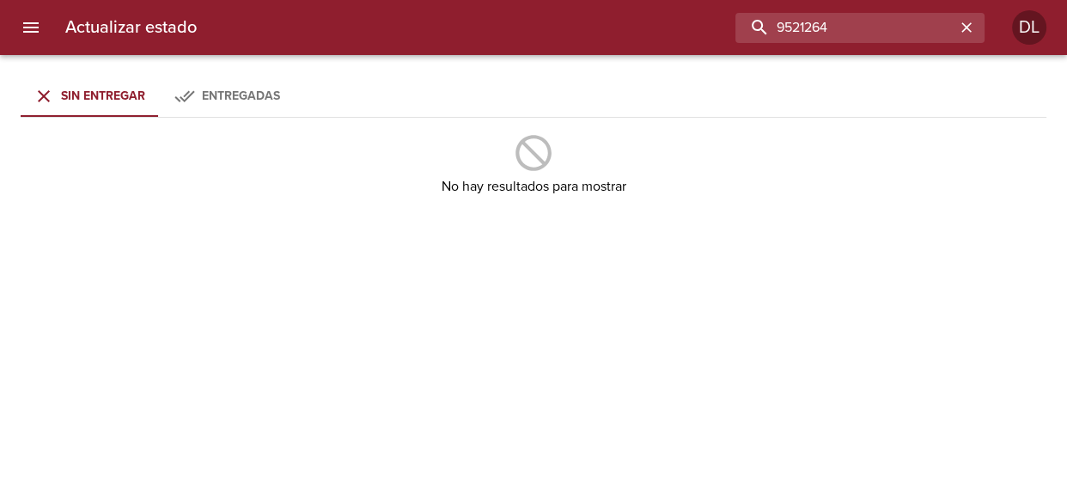
type input "9521264"
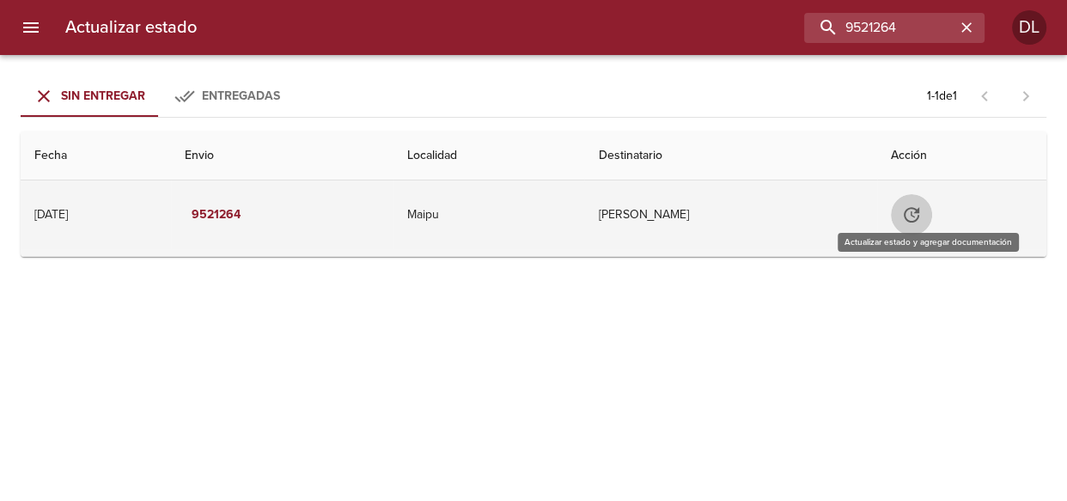
click at [922, 212] on icon "Tabla de envíos del cliente" at bounding box center [911, 215] width 21 height 21
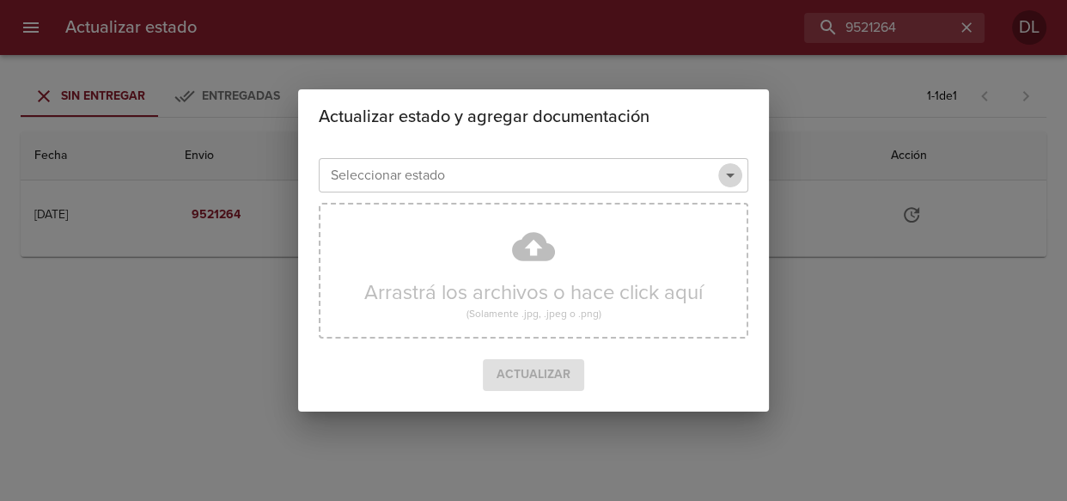
drag, startPoint x: 740, startPoint y: 171, endPoint x: 689, endPoint y: 175, distance: 50.9
click at [736, 174] on icon "Abrir" at bounding box center [730, 175] width 21 height 21
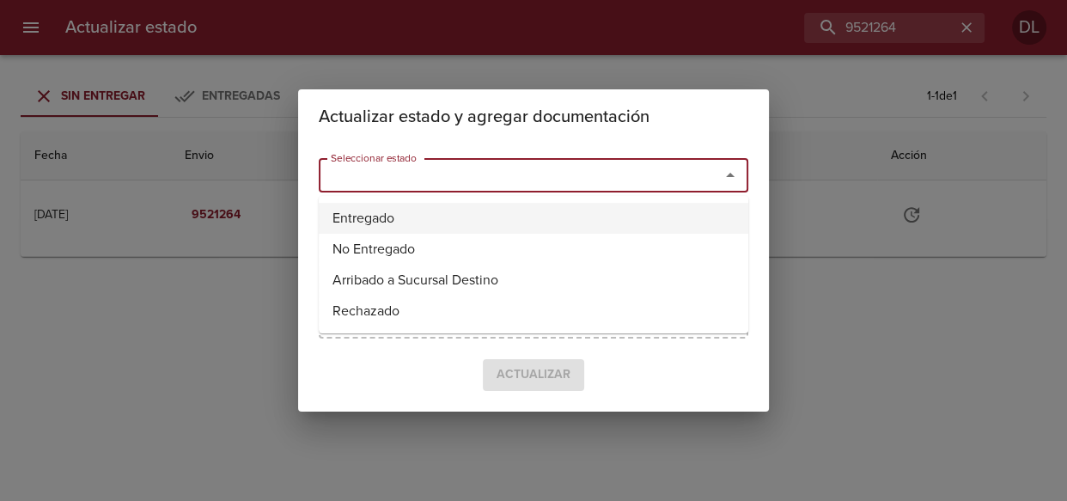
click at [570, 223] on li "Entregado" at bounding box center [534, 218] width 430 height 31
type input "Entregado"
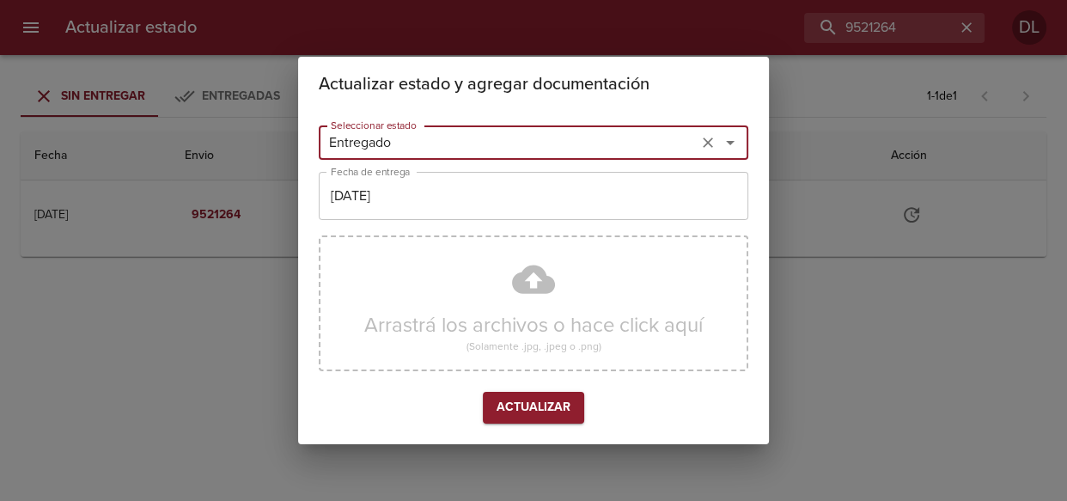
click at [448, 187] on input "[DATE]" at bounding box center [534, 196] width 430 height 48
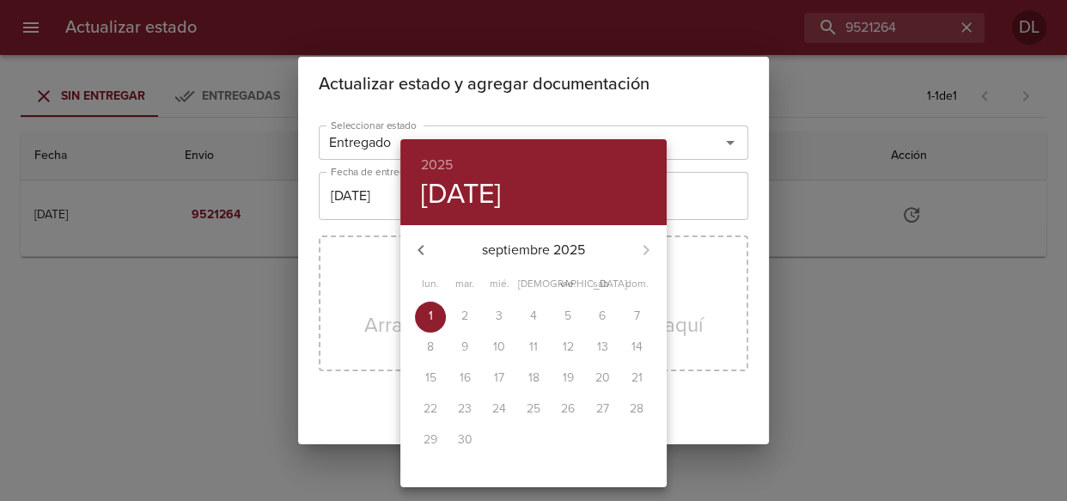
click at [415, 241] on icon "button" at bounding box center [421, 250] width 21 height 21
click at [569, 437] on p "29" at bounding box center [568, 439] width 14 height 17
type input "[DATE]"
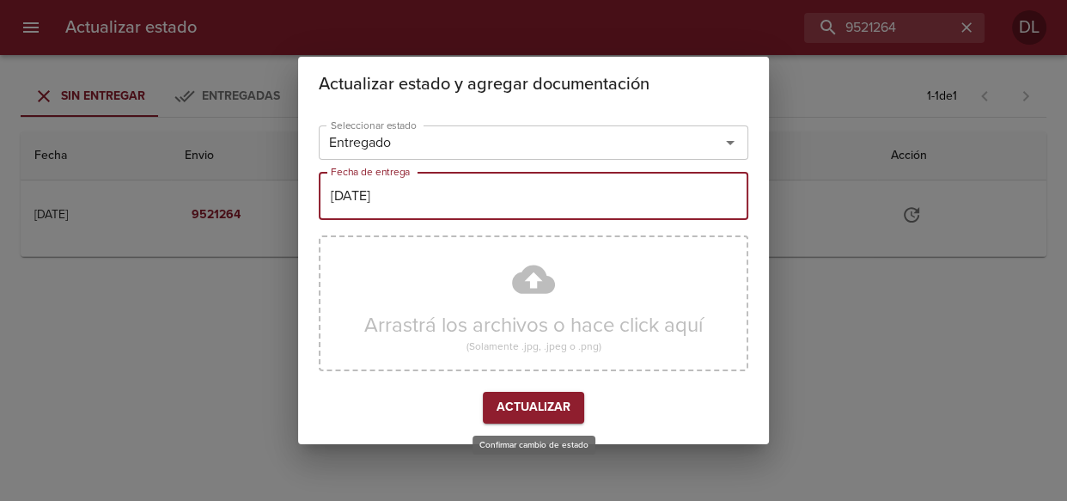
click at [528, 406] on span "Actualizar" at bounding box center [534, 407] width 74 height 21
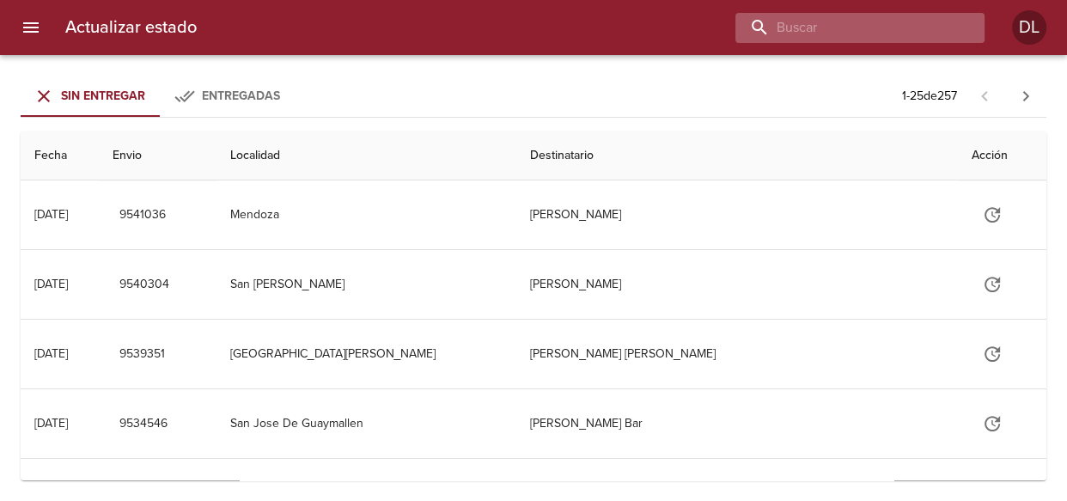
click at [856, 34] on input "buscar" at bounding box center [846, 28] width 220 height 30
type input "9490805"
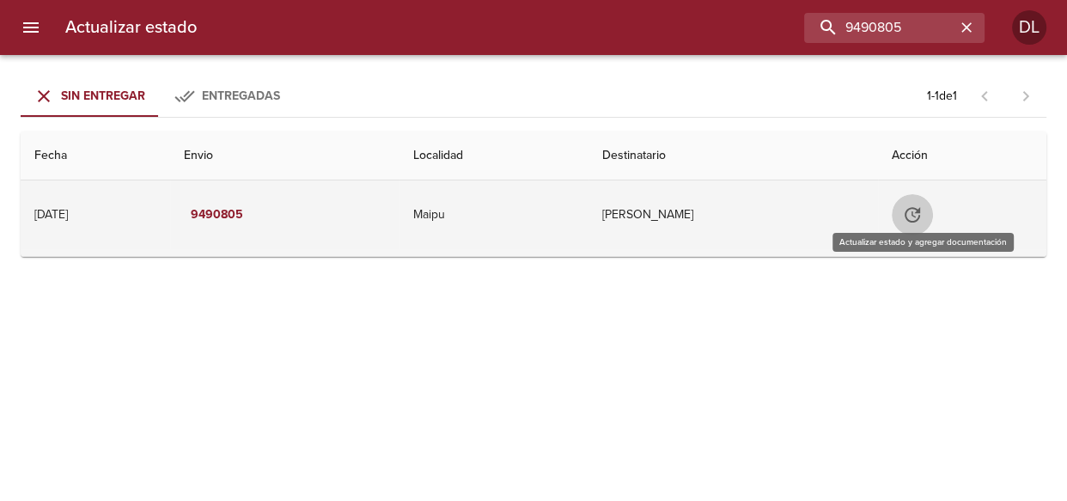
click at [920, 211] on icon "Tabla de envíos del cliente" at bounding box center [912, 214] width 15 height 15
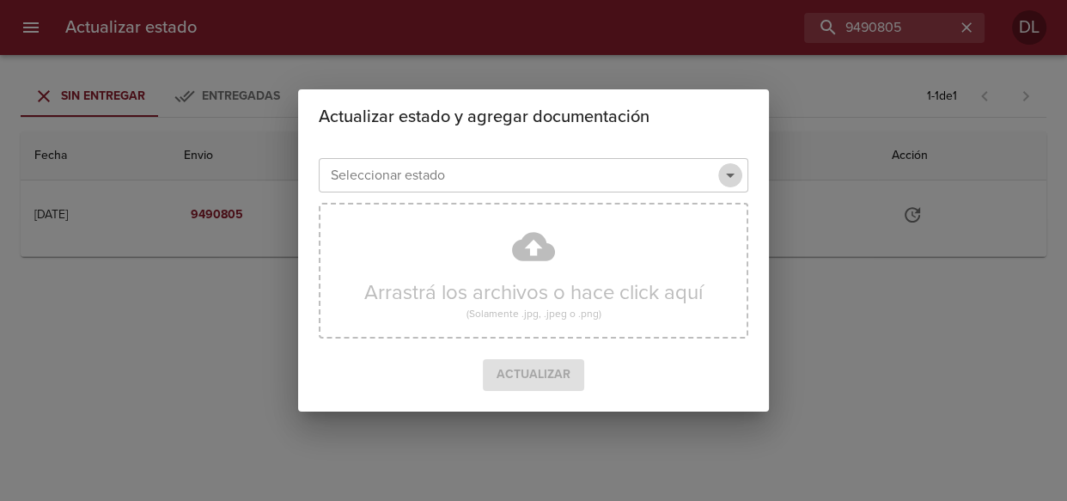
click at [730, 172] on icon "Abrir" at bounding box center [730, 175] width 21 height 21
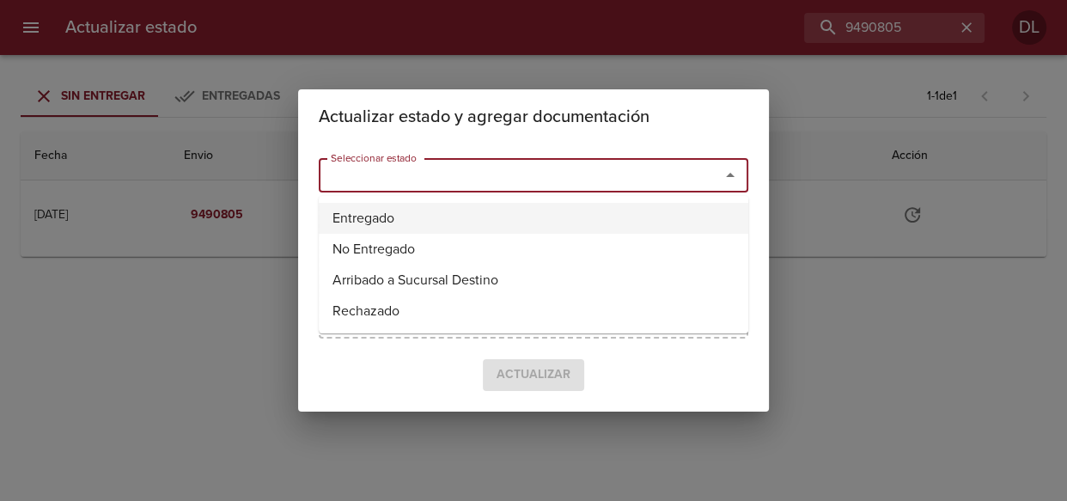
click at [674, 211] on li "Entregado" at bounding box center [534, 218] width 430 height 31
type input "Entregado"
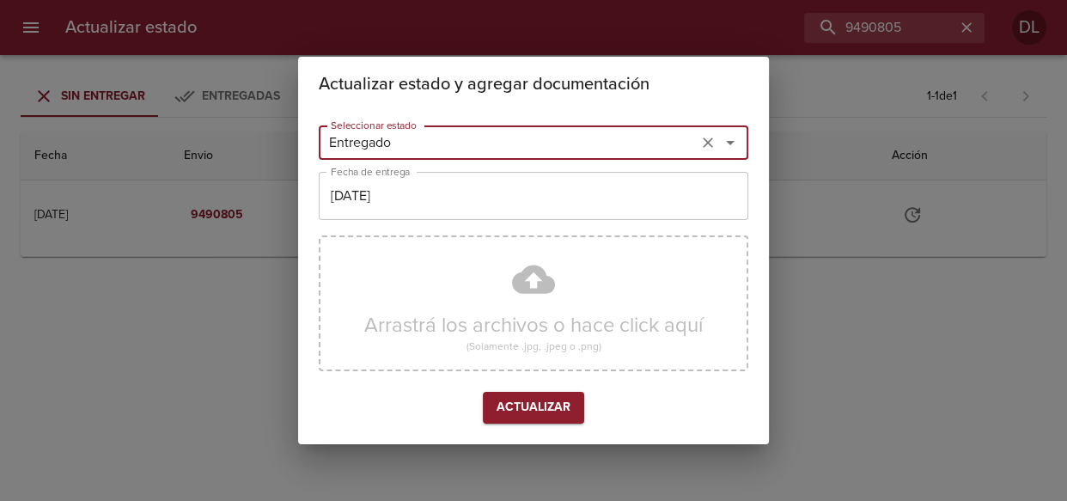
click at [510, 190] on input "[DATE]" at bounding box center [534, 196] width 430 height 48
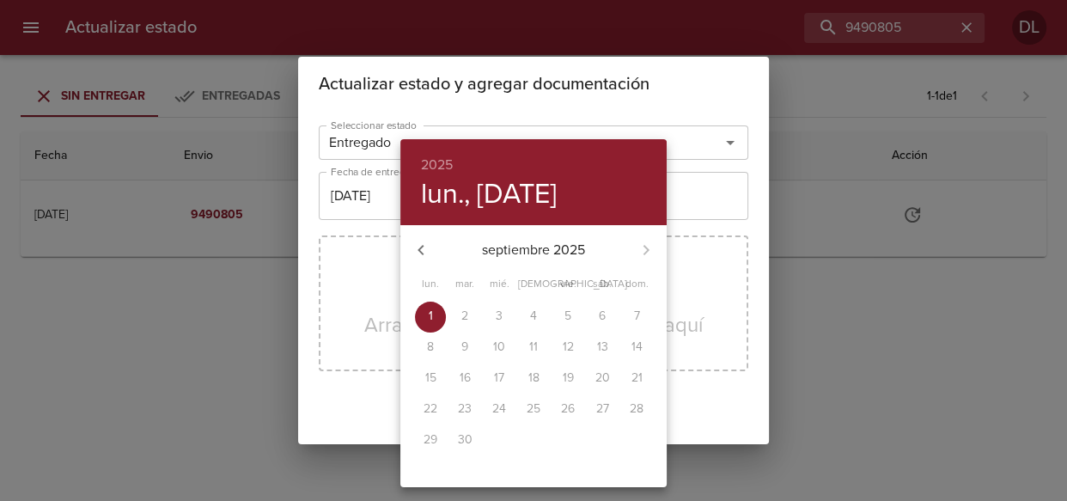
click at [419, 245] on icon "button" at bounding box center [421, 250] width 21 height 21
click at [565, 437] on p "29" at bounding box center [568, 439] width 14 height 17
type input "[DATE]"
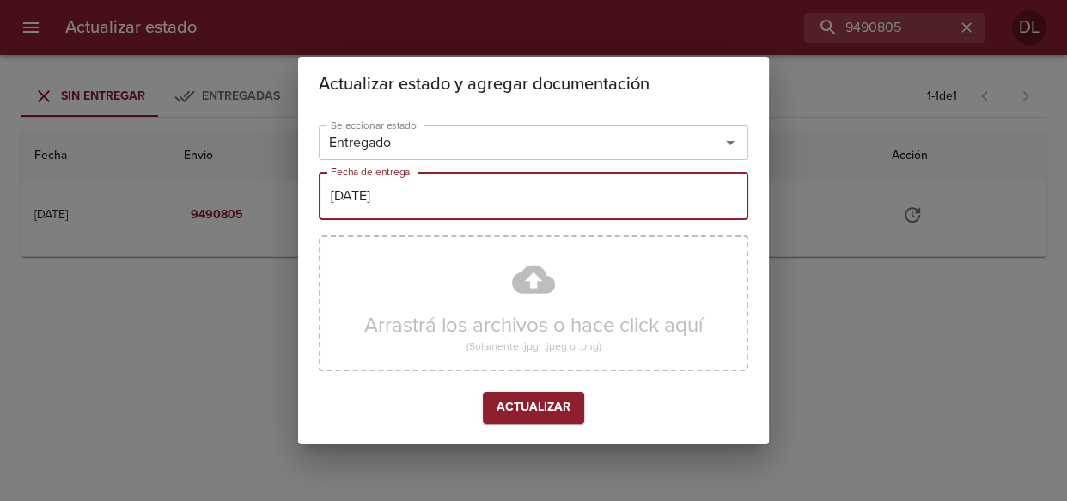
click at [528, 407] on span "Actualizar" at bounding box center [534, 407] width 74 height 21
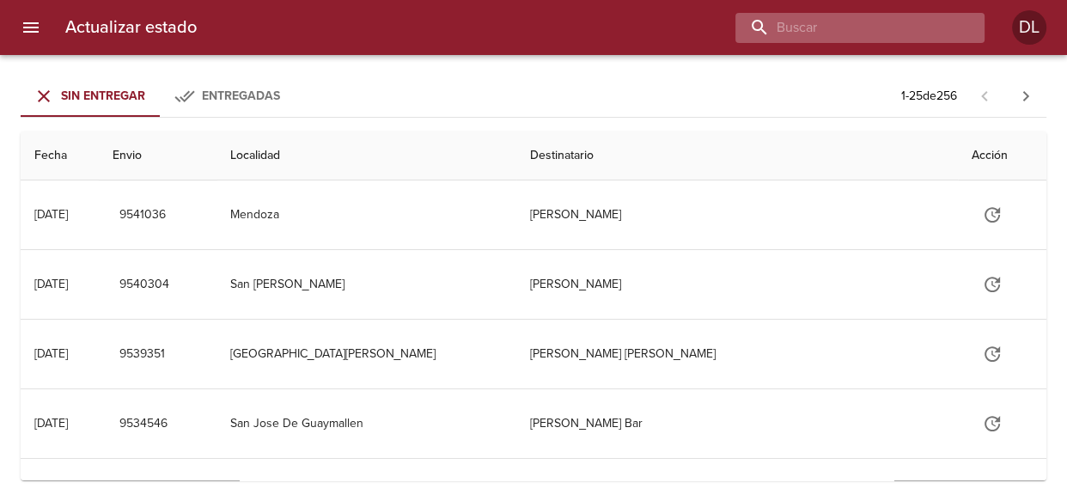
click at [850, 25] on input "buscar" at bounding box center [846, 28] width 220 height 30
type input "9490659"
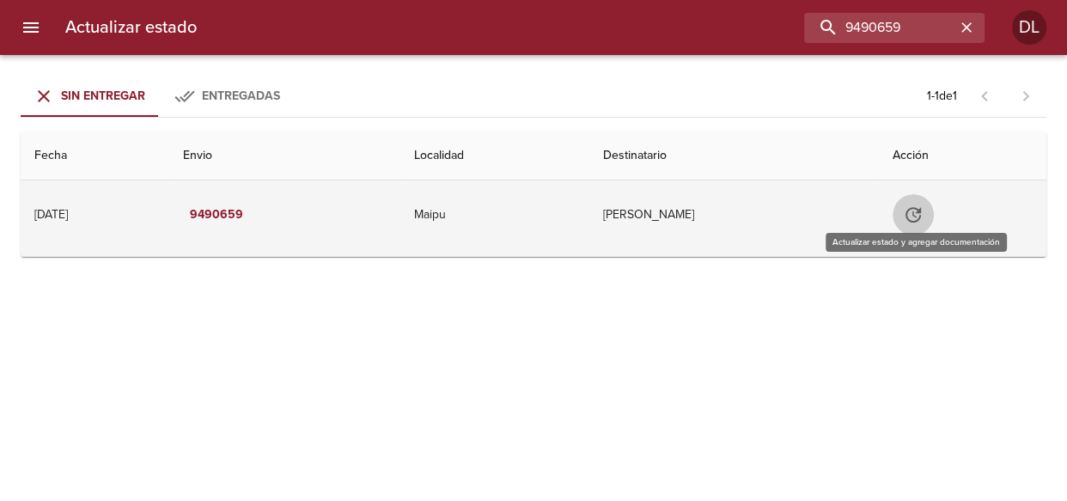
click at [924, 219] on icon "Tabla de envíos del cliente" at bounding box center [913, 215] width 21 height 21
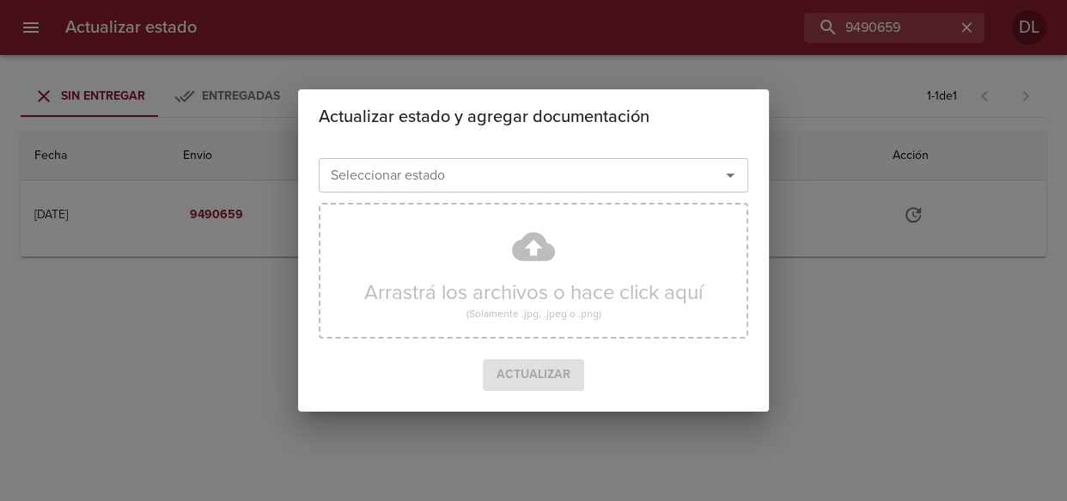
click at [733, 174] on icon "Abrir" at bounding box center [730, 175] width 21 height 21
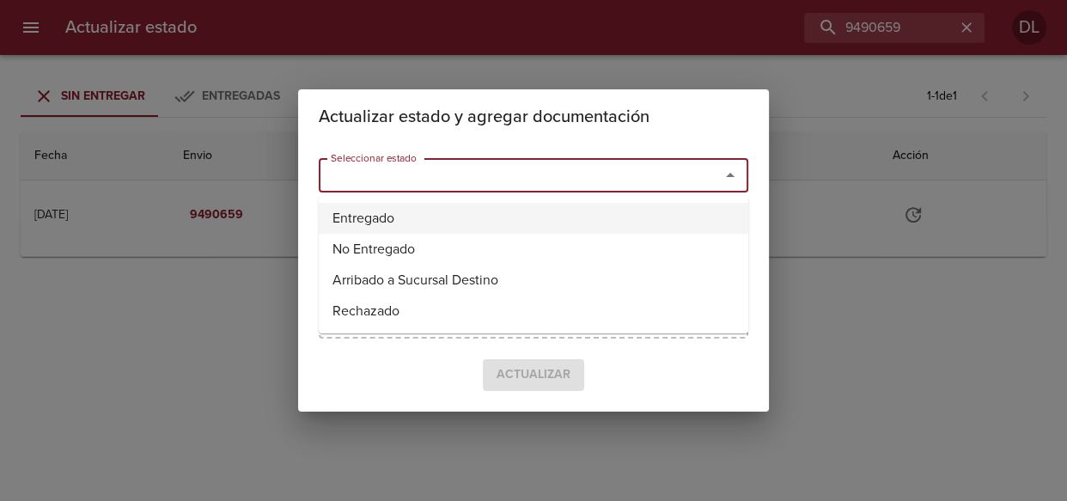
click at [681, 205] on li "Entregado" at bounding box center [534, 218] width 430 height 31
type input "Entregado"
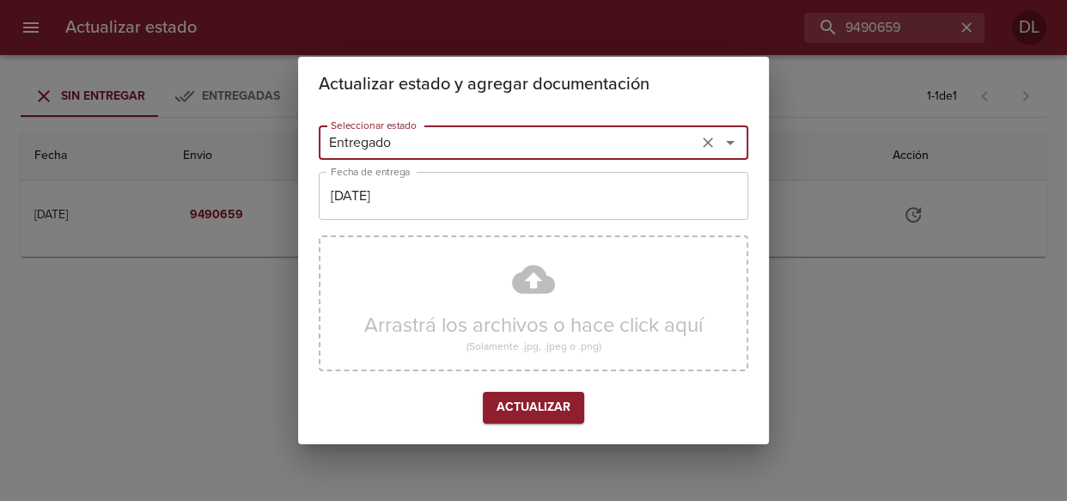
click at [569, 188] on input "[DATE]" at bounding box center [534, 196] width 430 height 48
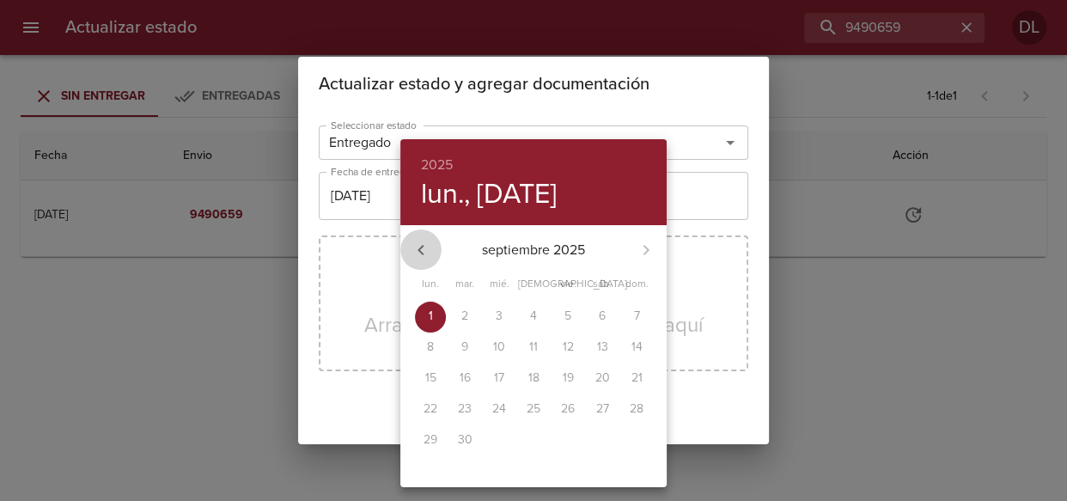
drag, startPoint x: 412, startPoint y: 247, endPoint x: 479, endPoint y: 294, distance: 81.5
click at [412, 247] on icon "button" at bounding box center [421, 250] width 21 height 21
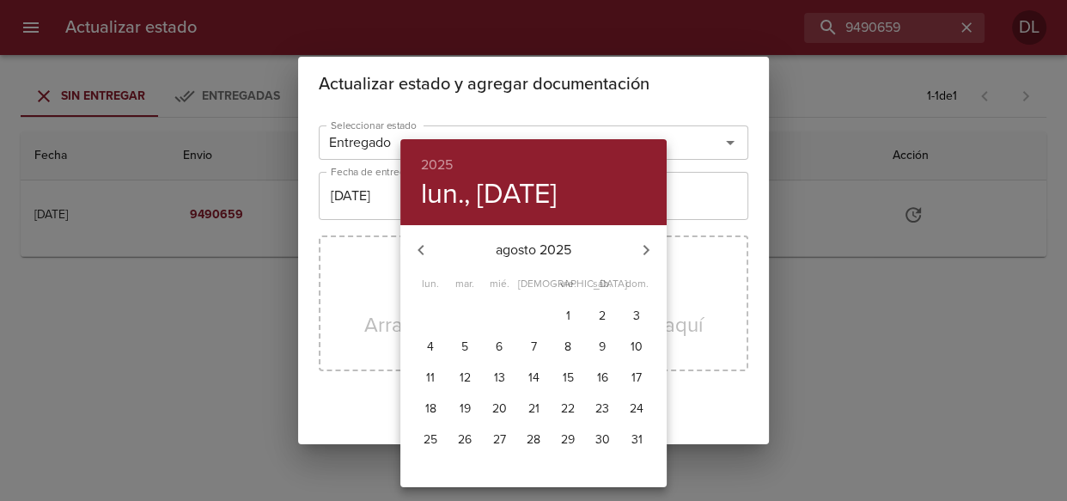
click at [555, 435] on span "29" at bounding box center [567, 439] width 31 height 17
type input "[DATE]"
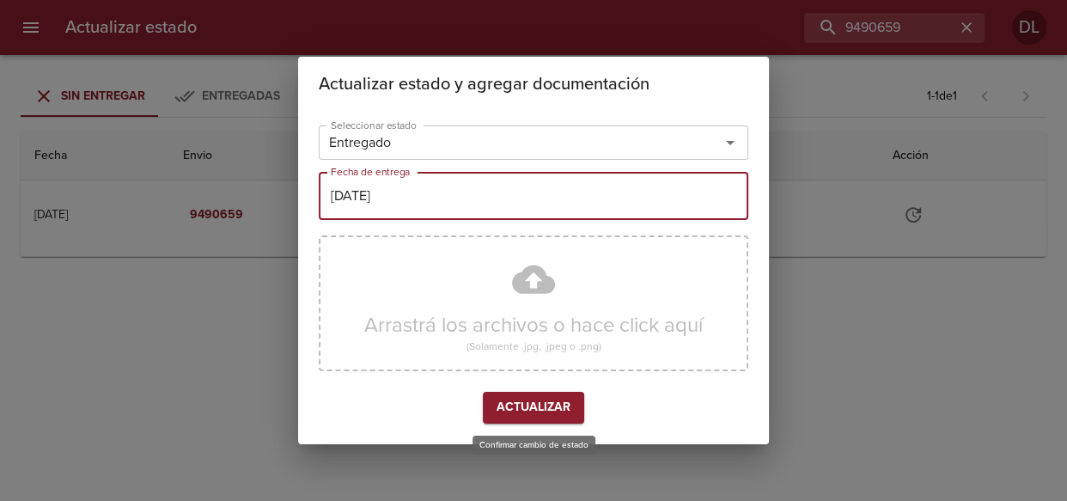
click at [541, 411] on span "Actualizar" at bounding box center [534, 407] width 74 height 21
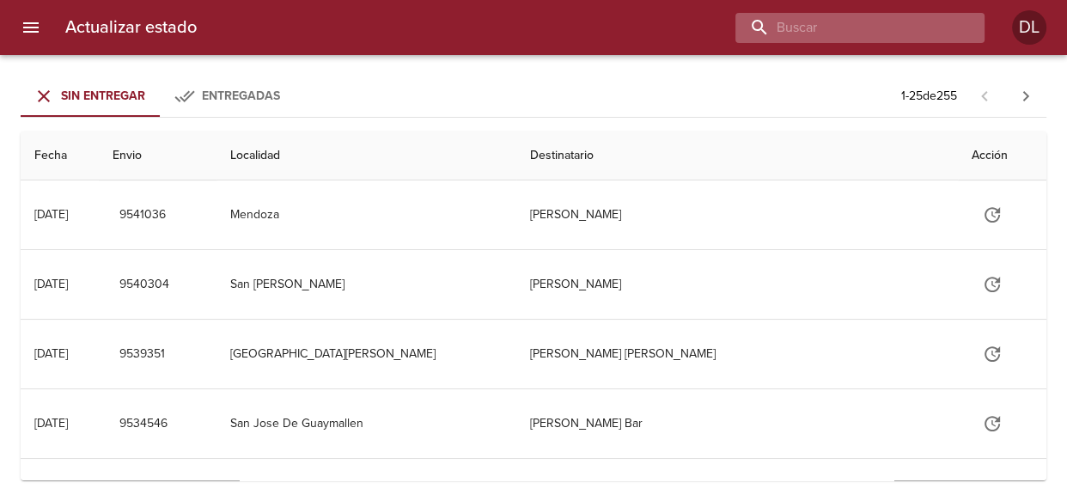
click at [858, 26] on input "buscar" at bounding box center [846, 28] width 220 height 30
type input "9498626"
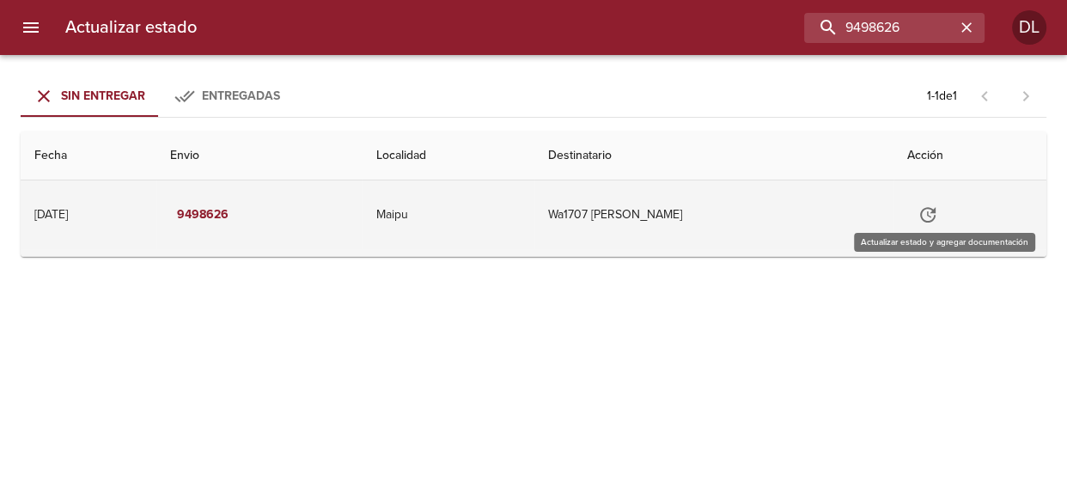
click at [930, 214] on button "Tabla de envíos del cliente" at bounding box center [927, 214] width 41 height 41
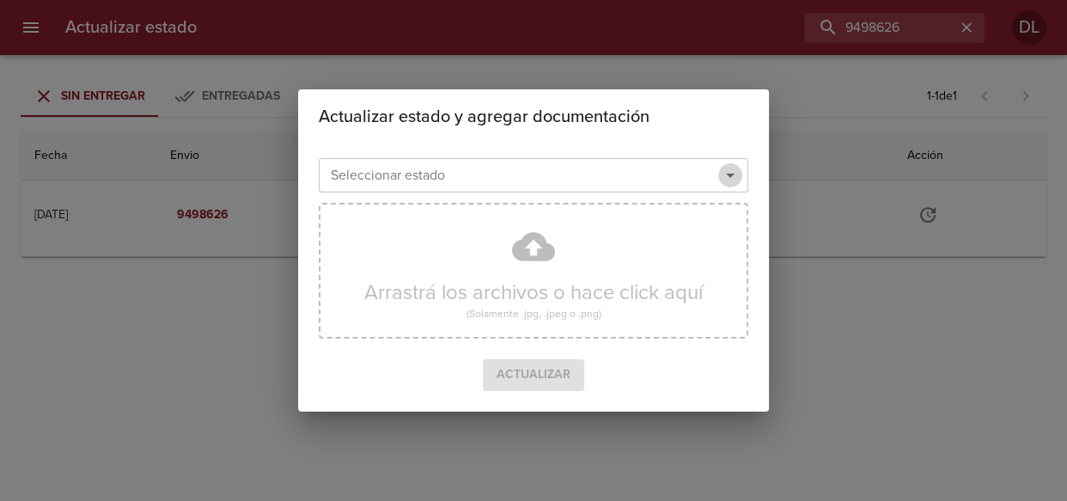
click at [730, 174] on icon "Abrir" at bounding box center [730, 176] width 9 height 4
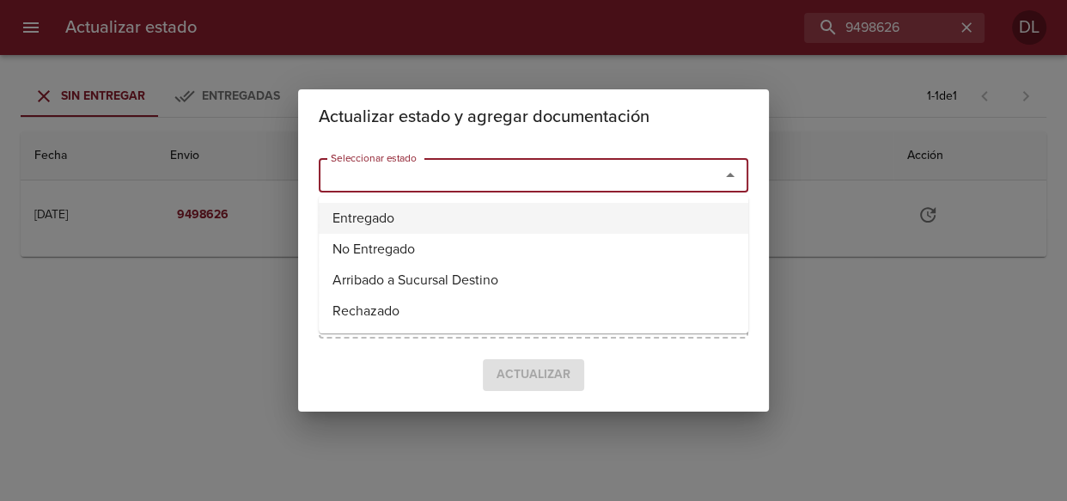
click at [593, 216] on li "Entregado" at bounding box center [534, 218] width 430 height 31
type input "Entregado"
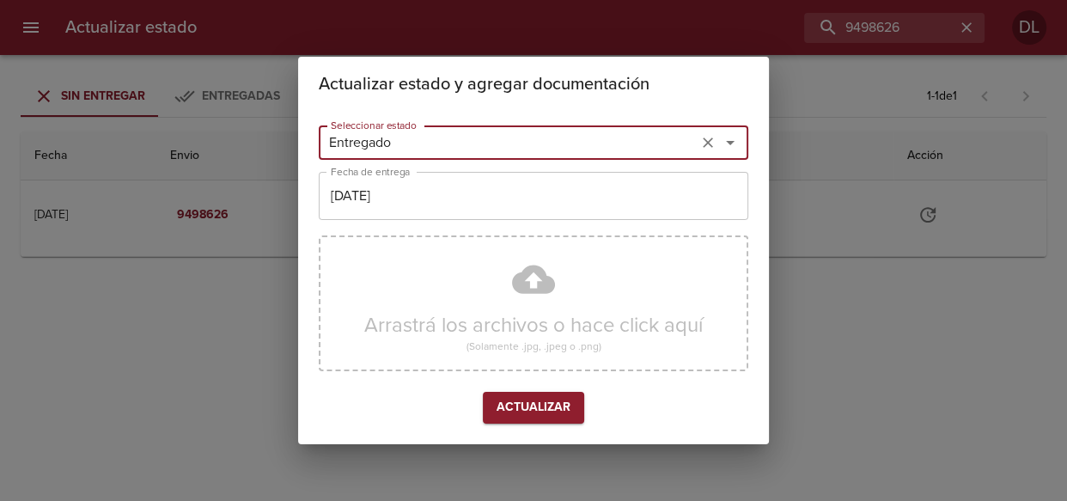
click at [513, 193] on input "[DATE]" at bounding box center [534, 196] width 430 height 48
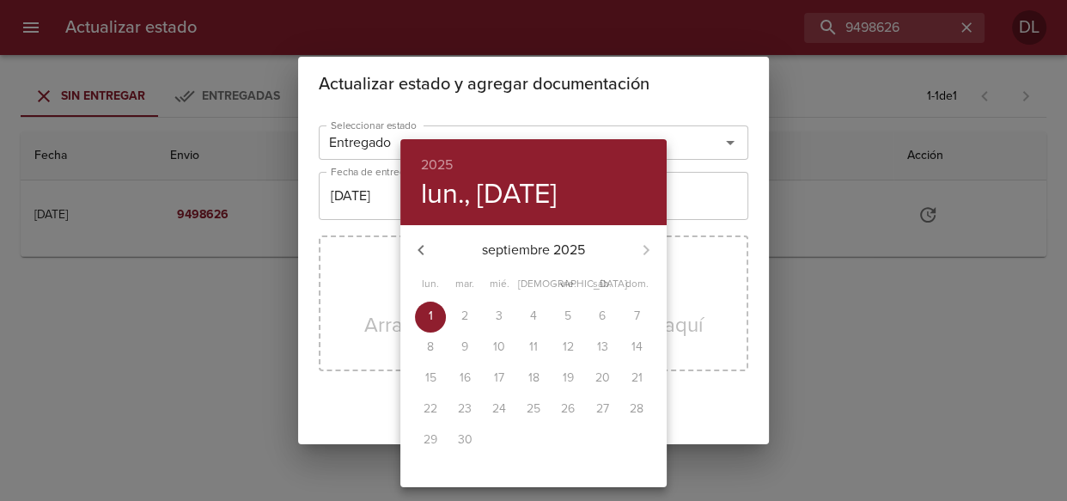
click at [422, 253] on icon "button" at bounding box center [421, 250] width 6 height 10
click at [556, 437] on span "29" at bounding box center [567, 439] width 31 height 17
type input "[DATE]"
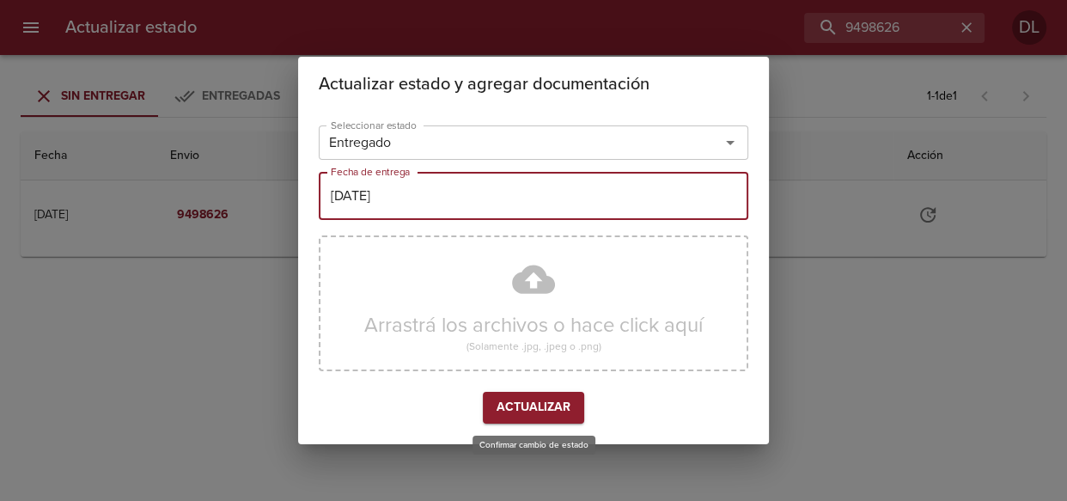
click at [524, 394] on button "Actualizar" at bounding box center [533, 408] width 101 height 32
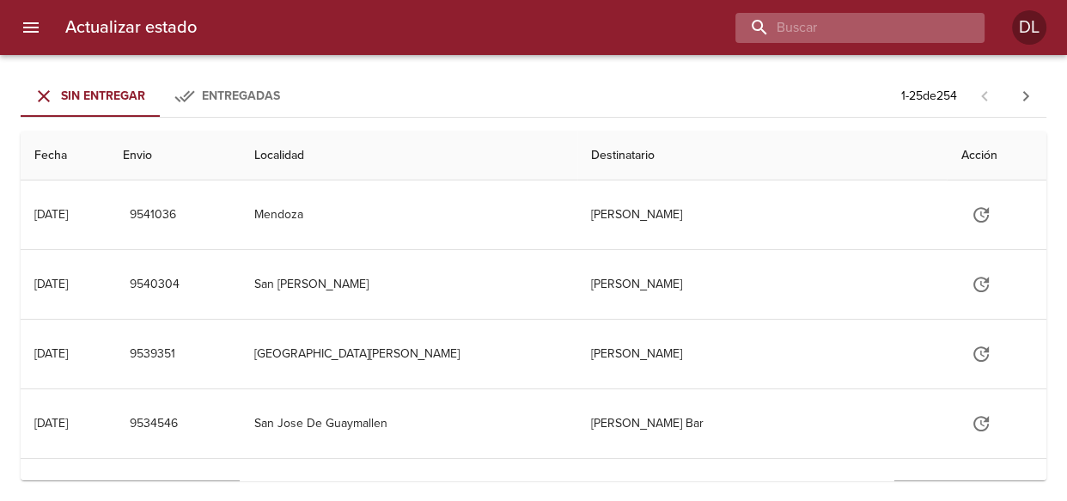
click at [851, 27] on input "buscar" at bounding box center [846, 28] width 220 height 30
type input "9490150"
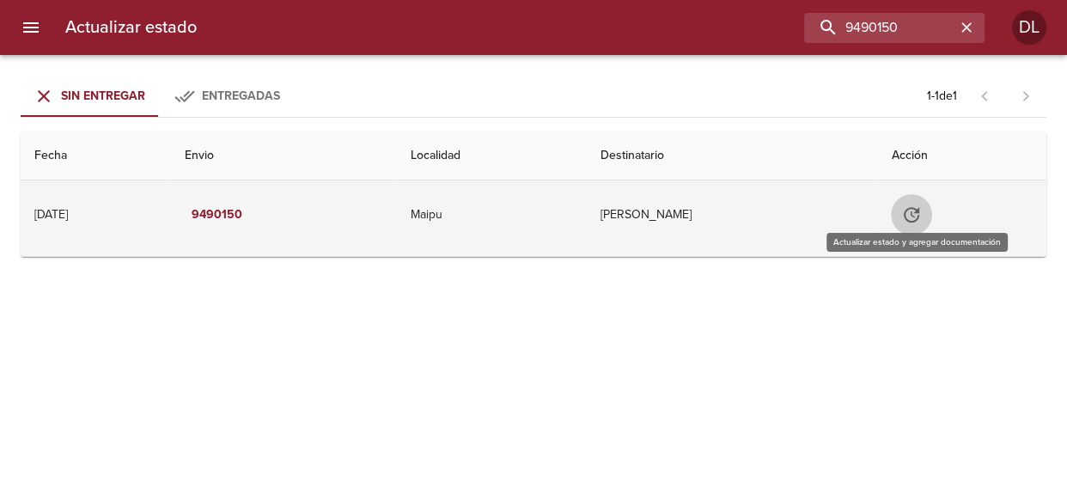
click at [918, 217] on icon "Tabla de envíos del cliente" at bounding box center [911, 215] width 21 height 21
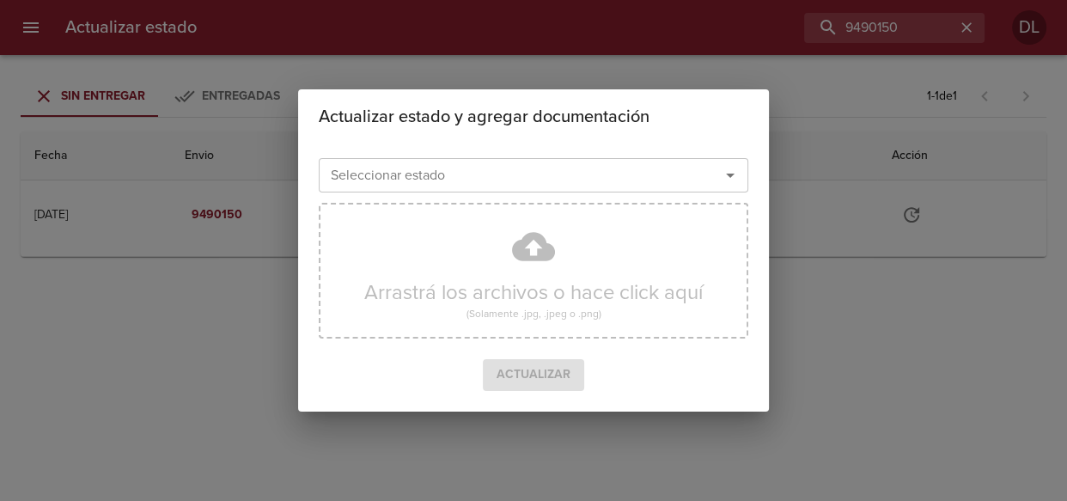
click at [730, 180] on icon "Abrir" at bounding box center [730, 175] width 21 height 21
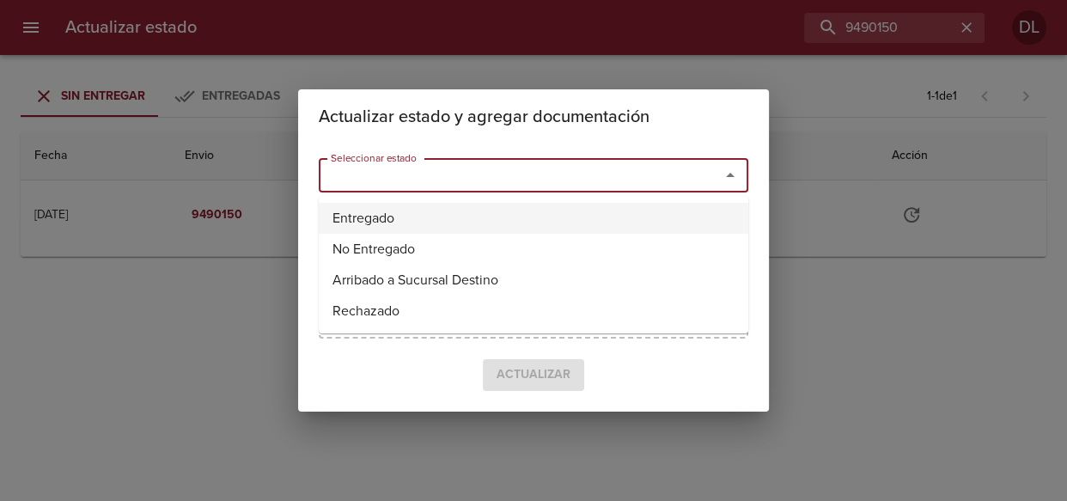
click at [622, 211] on li "Entregado" at bounding box center [534, 218] width 430 height 31
type input "Entregado"
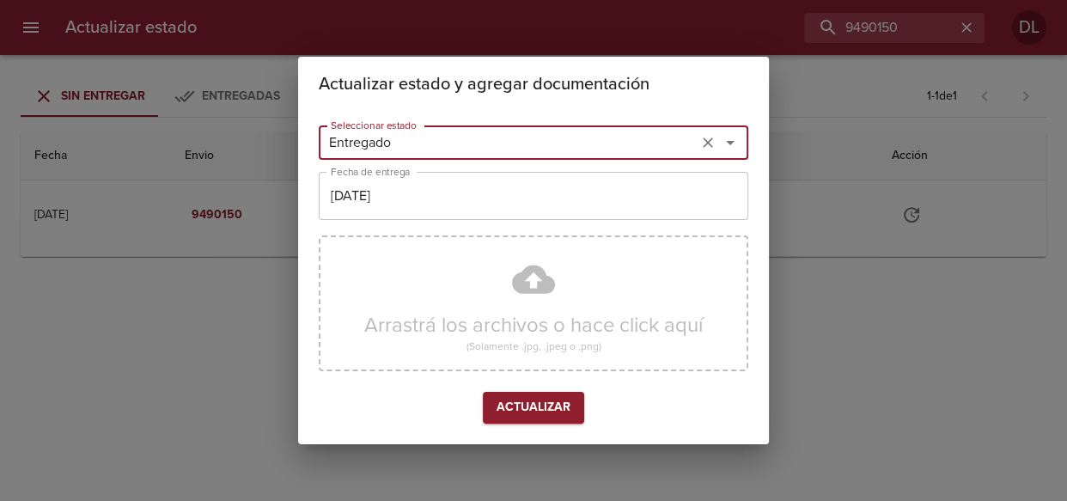
click at [520, 205] on input "[DATE]" at bounding box center [534, 196] width 430 height 48
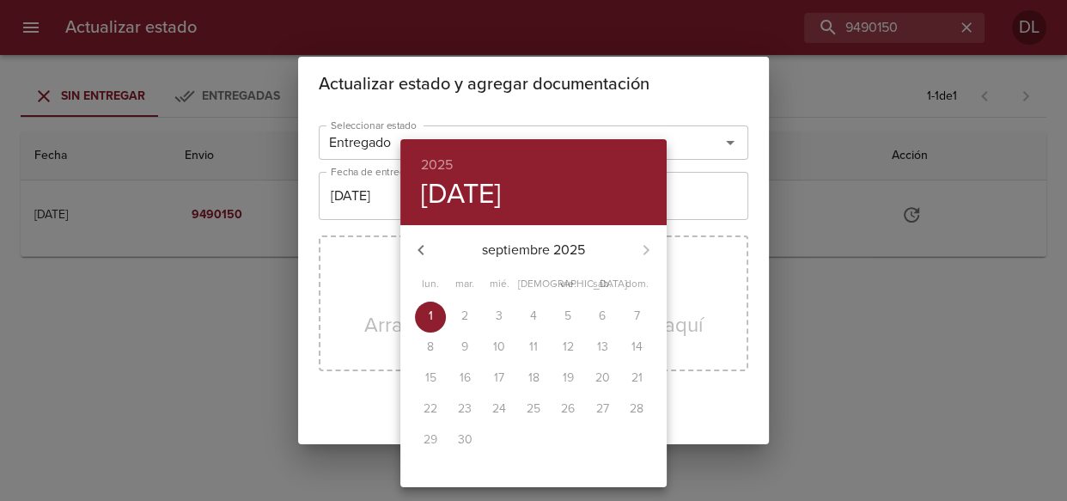
click at [424, 258] on icon "button" at bounding box center [421, 250] width 21 height 21
click at [564, 435] on p "29" at bounding box center [568, 439] width 14 height 17
type input "[DATE]"
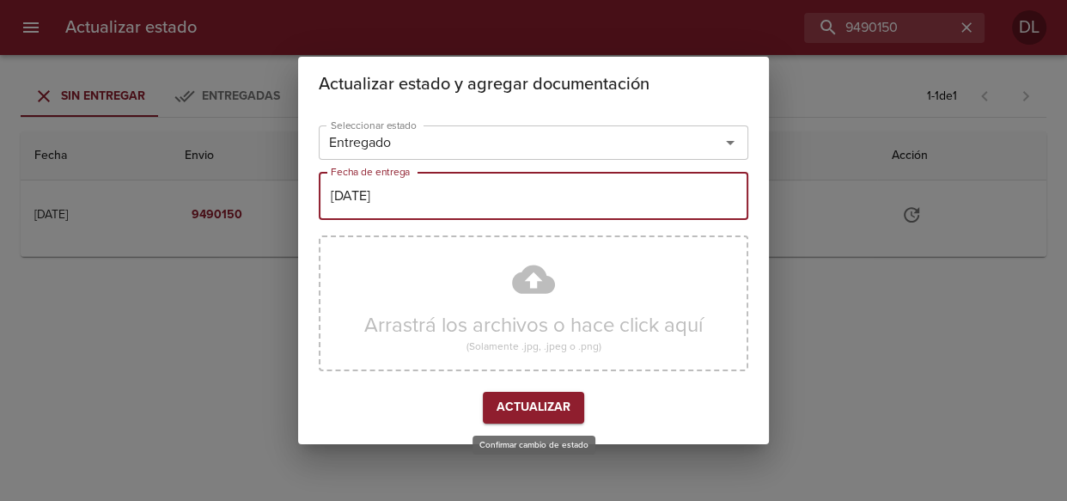
click at [538, 400] on span "Actualizar" at bounding box center [534, 407] width 74 height 21
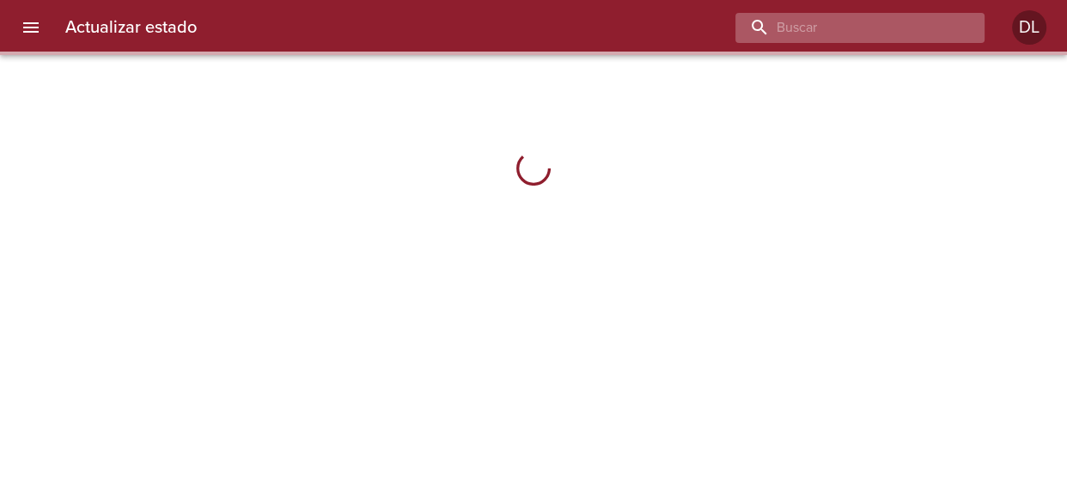
click at [859, 33] on input "buscar" at bounding box center [846, 28] width 220 height 30
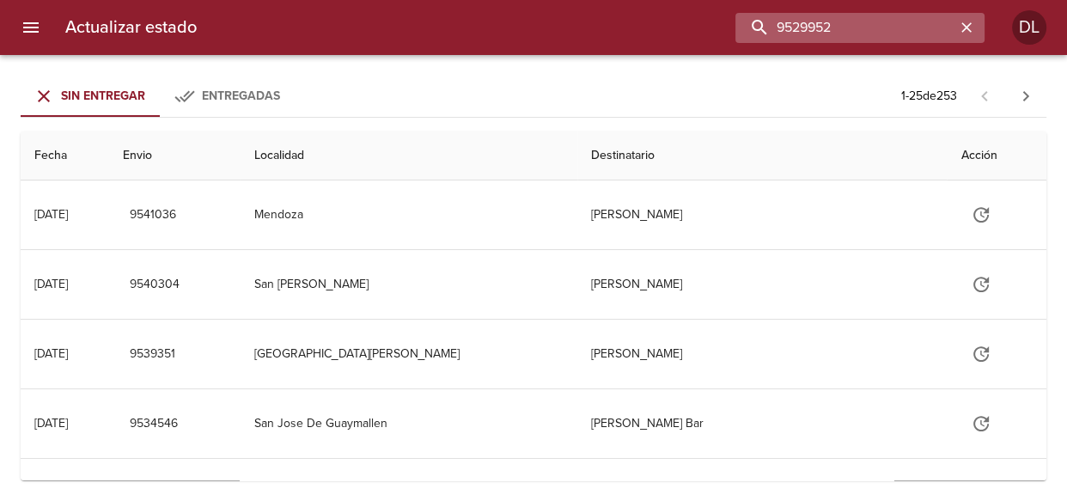
type input "9529952"
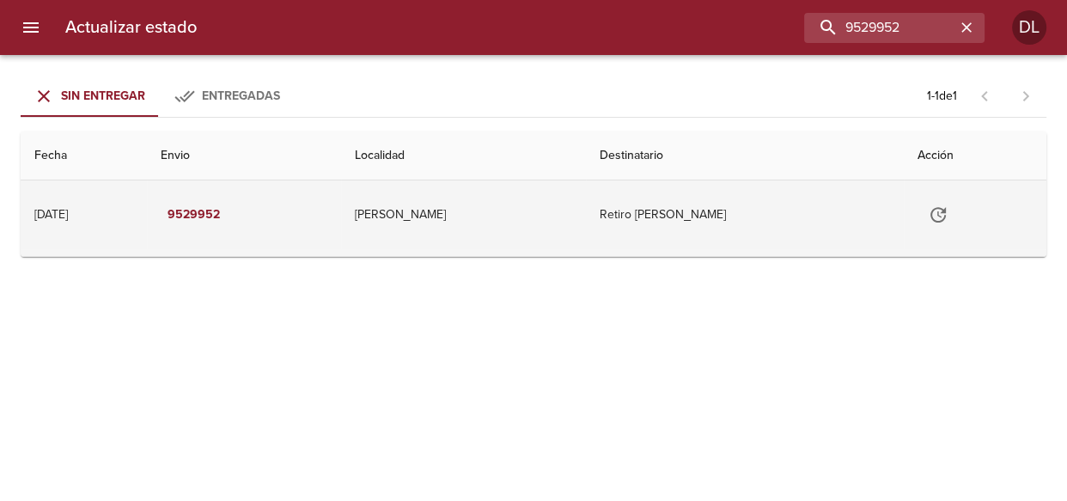
click at [940, 208] on icon "Tabla de envíos del cliente" at bounding box center [938, 215] width 21 height 21
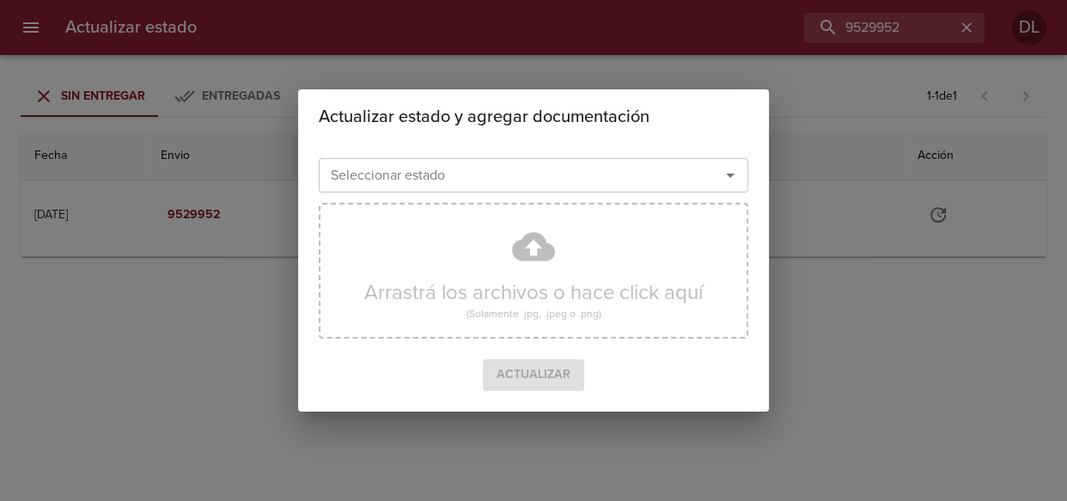
click at [722, 174] on icon "Abrir" at bounding box center [730, 175] width 21 height 21
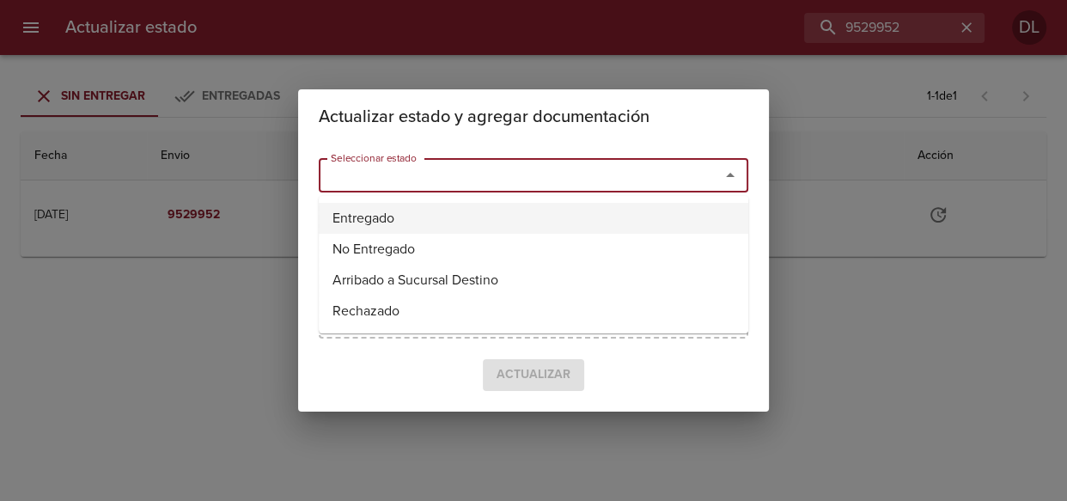
click at [666, 211] on li "Entregado" at bounding box center [534, 218] width 430 height 31
type input "Entregado"
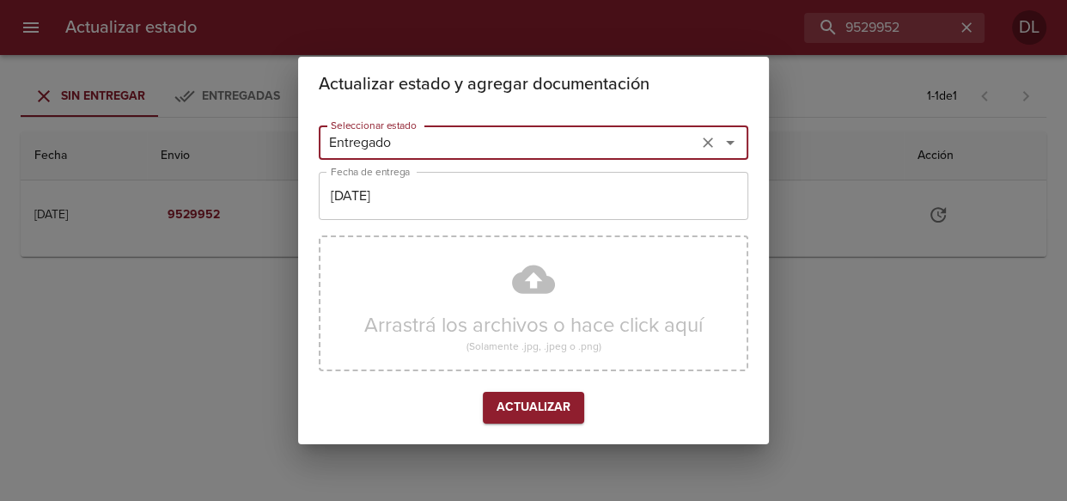
click at [605, 209] on input "01/09/2025" at bounding box center [534, 196] width 430 height 48
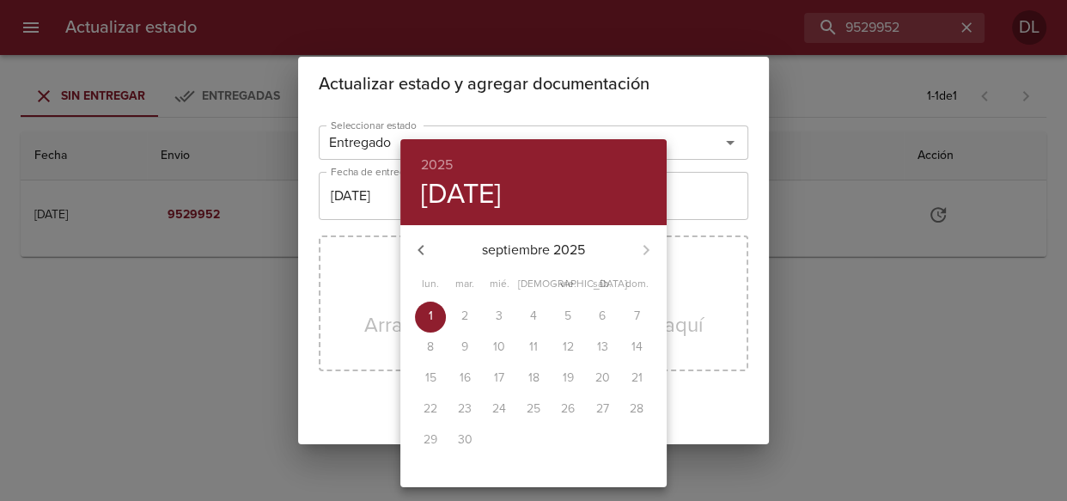
click at [423, 253] on icon "button" at bounding box center [421, 250] width 6 height 10
click at [565, 445] on p "29" at bounding box center [568, 439] width 14 height 17
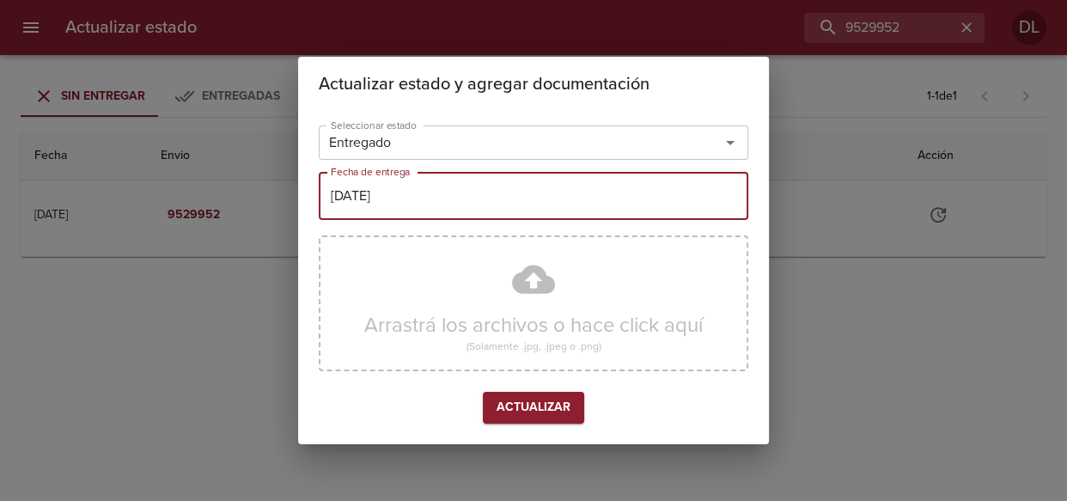
type input "[DATE]"
click at [535, 405] on span "Actualizar" at bounding box center [534, 407] width 74 height 21
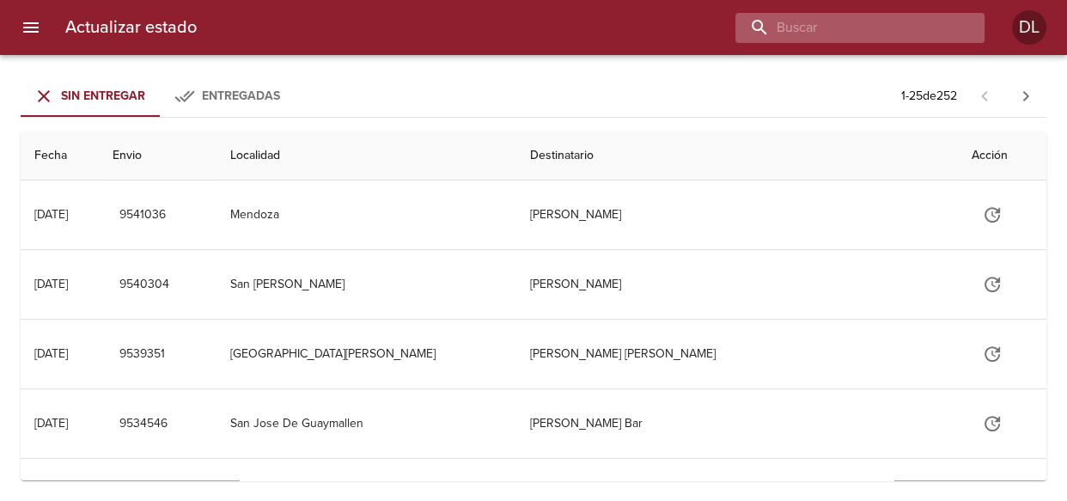
click at [888, 28] on input "buscar" at bounding box center [846, 28] width 220 height 30
type input "9519226"
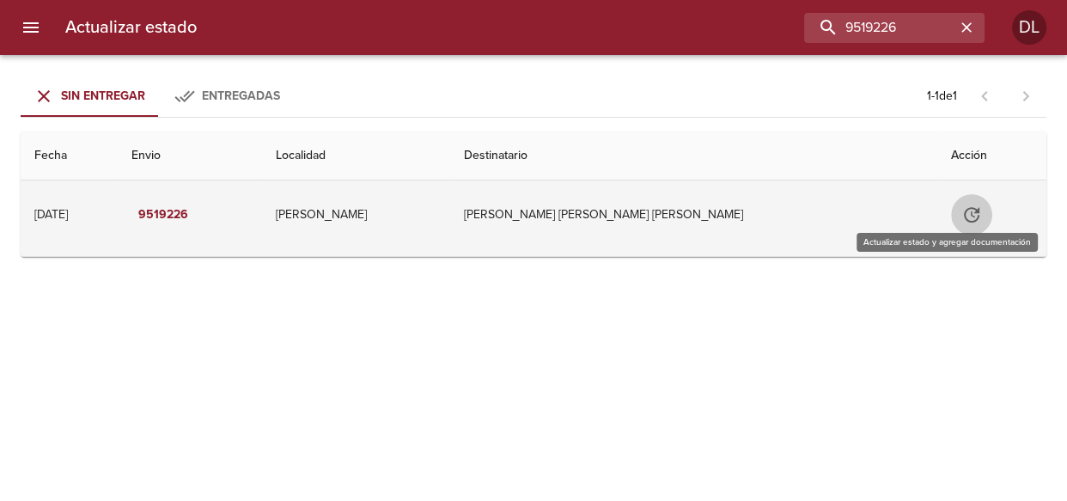
click at [962, 217] on icon "Tabla de envíos del cliente" at bounding box center [972, 215] width 21 height 21
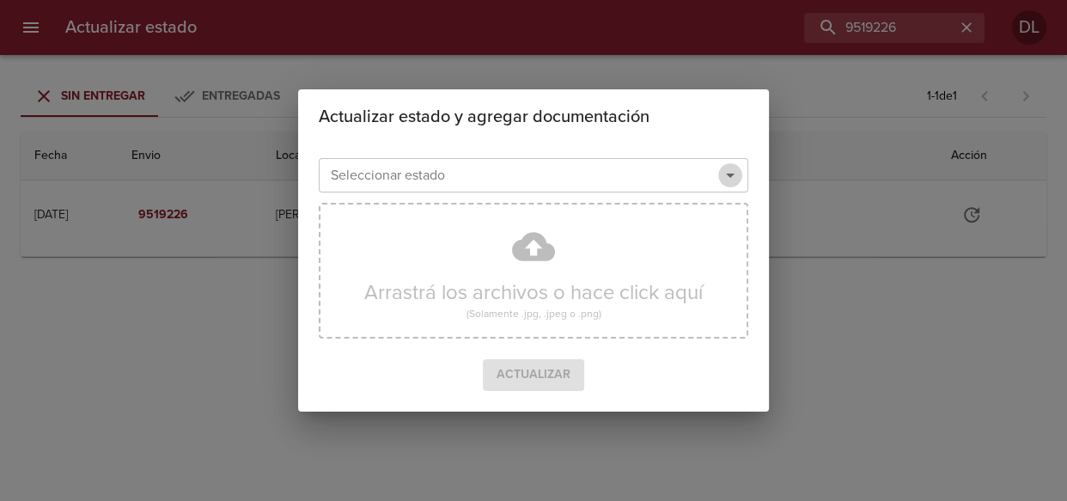
click at [736, 171] on icon "Abrir" at bounding box center [730, 175] width 21 height 21
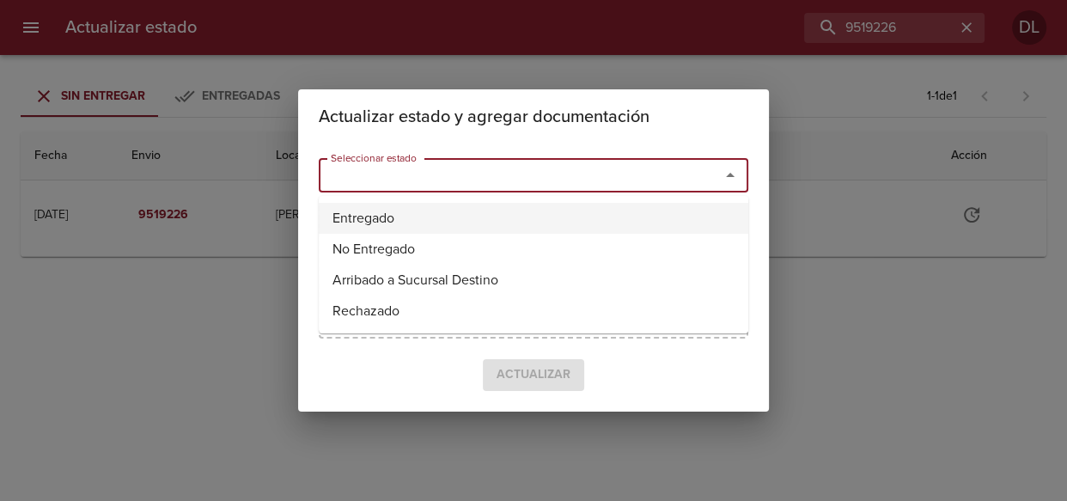
click at [477, 207] on li "Entregado" at bounding box center [534, 218] width 430 height 31
type input "Entregado"
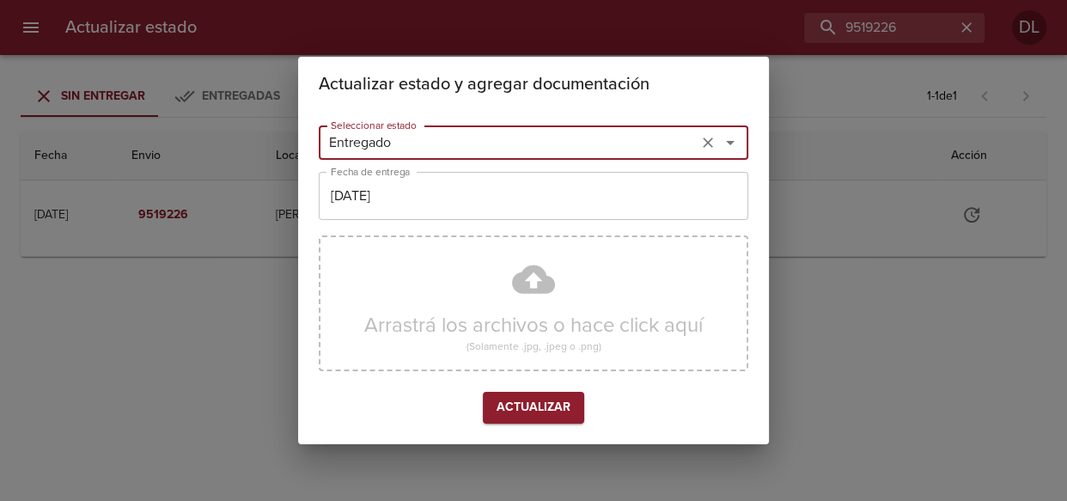
click at [485, 205] on input "01/09/2025" at bounding box center [534, 196] width 430 height 48
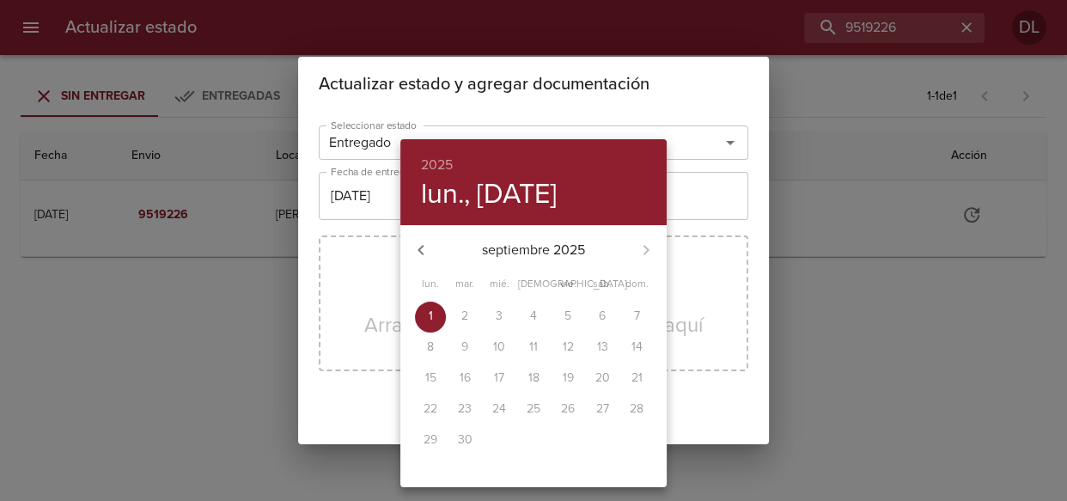
click at [424, 249] on icon "button" at bounding box center [421, 250] width 21 height 21
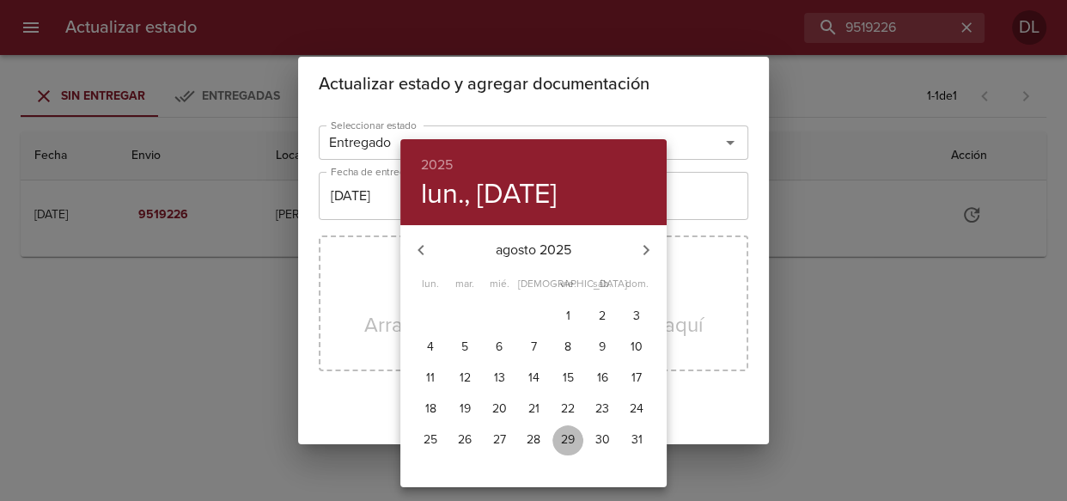
click at [574, 437] on p "29" at bounding box center [568, 439] width 14 height 17
type input "[DATE]"
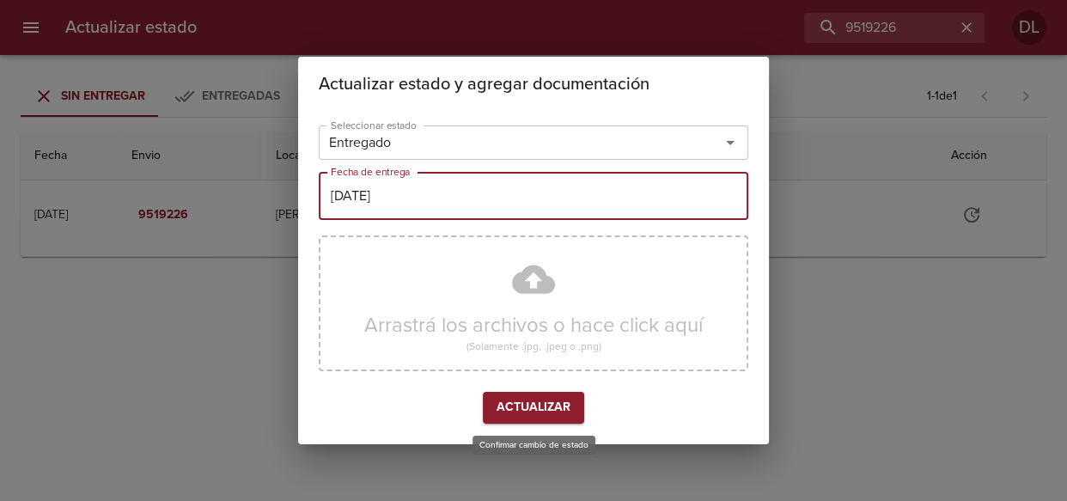
click at [502, 394] on button "Actualizar" at bounding box center [533, 408] width 101 height 32
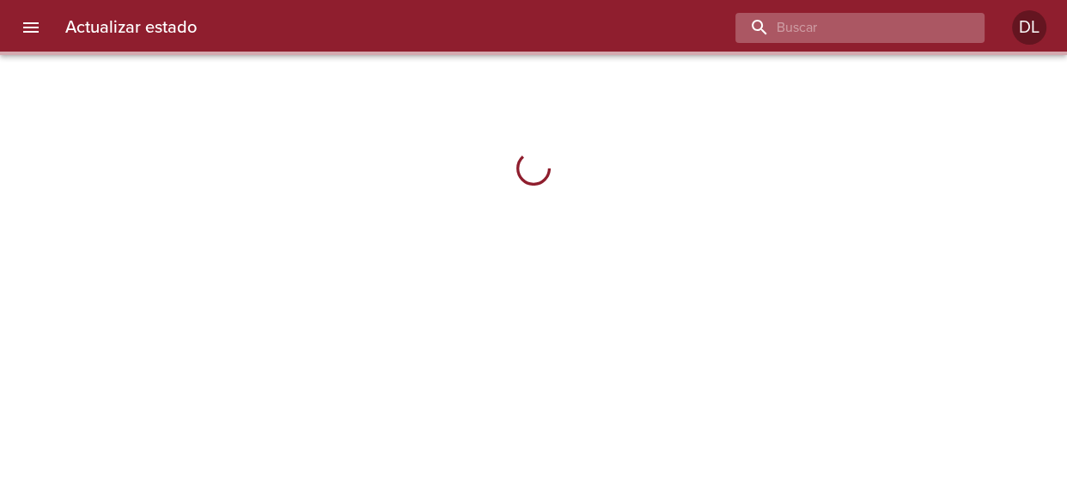
click at [894, 24] on input "buscar" at bounding box center [846, 28] width 220 height 30
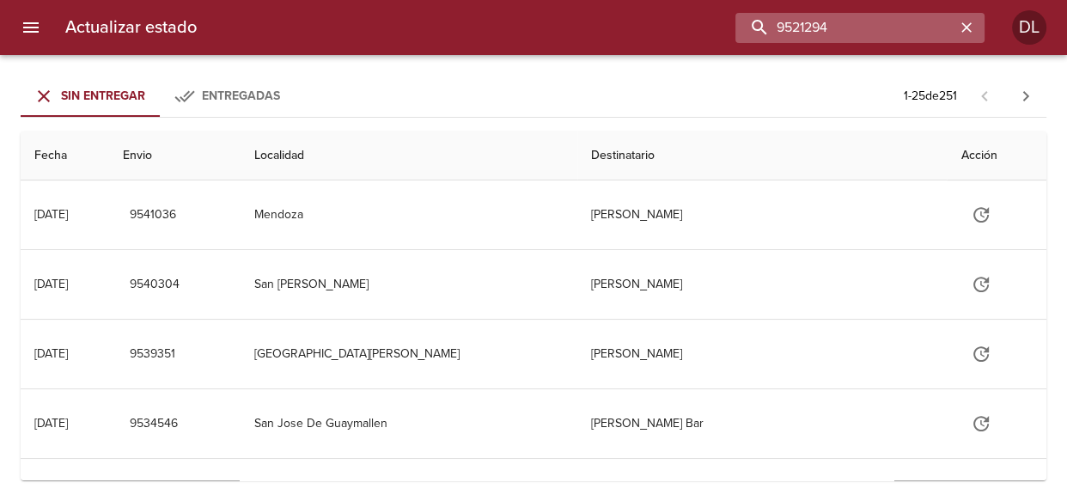
type input "9521294"
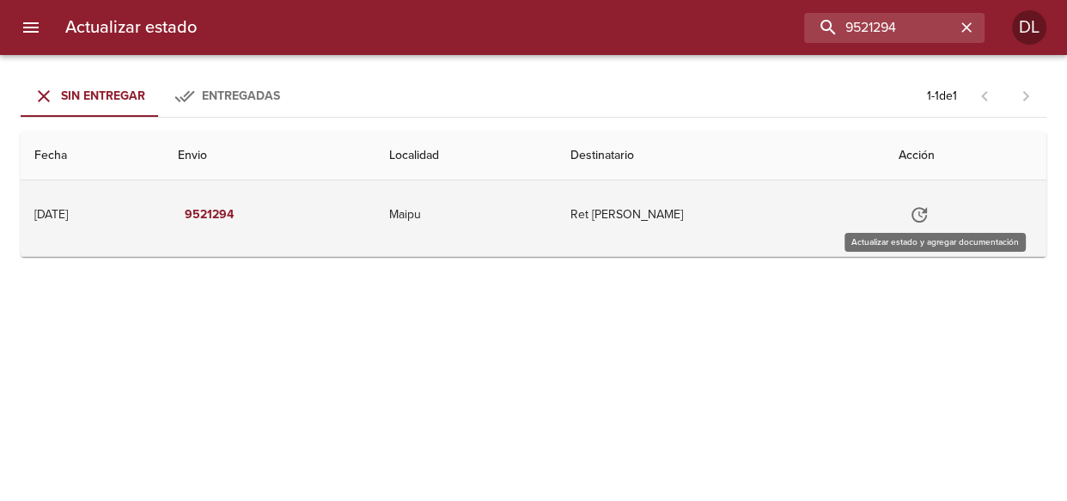
click at [927, 211] on icon "Tabla de envíos del cliente" at bounding box center [919, 214] width 15 height 15
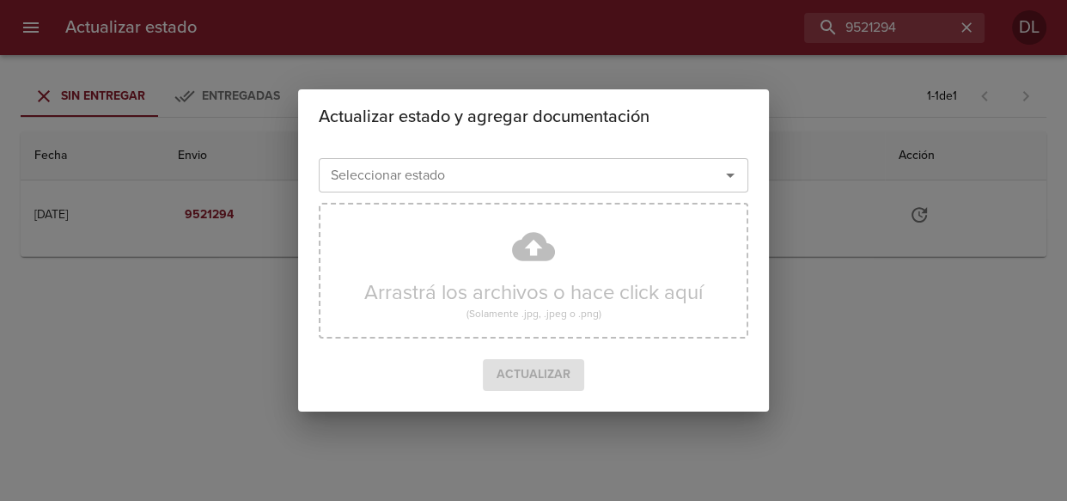
click at [724, 176] on icon "Abrir" at bounding box center [730, 175] width 21 height 21
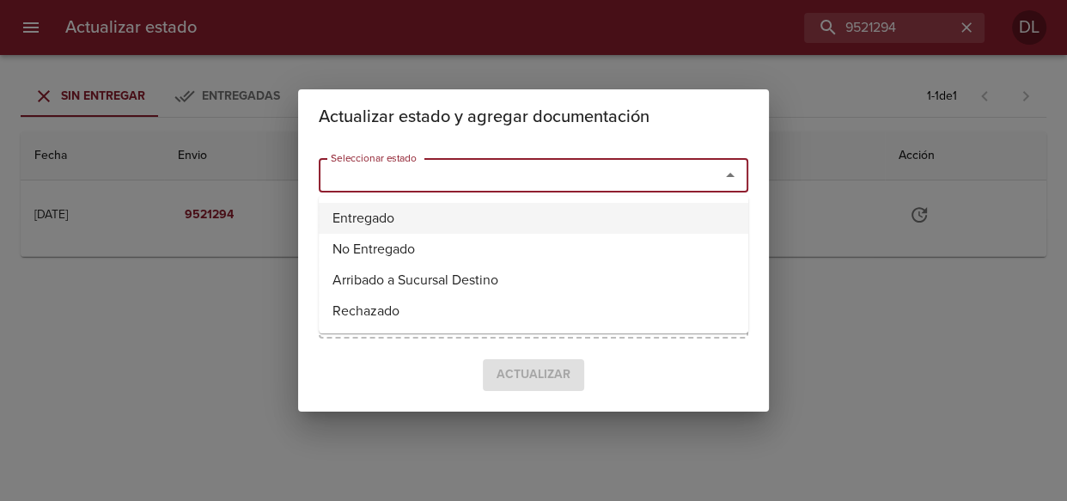
click at [641, 219] on li "Entregado" at bounding box center [534, 218] width 430 height 31
type input "Entregado"
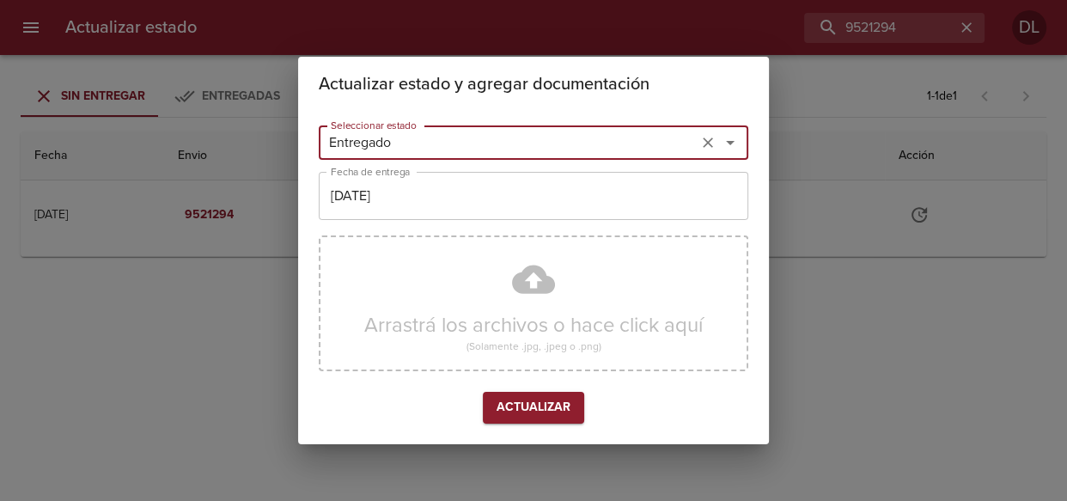
click at [584, 208] on input "01/09/2025" at bounding box center [534, 196] width 430 height 48
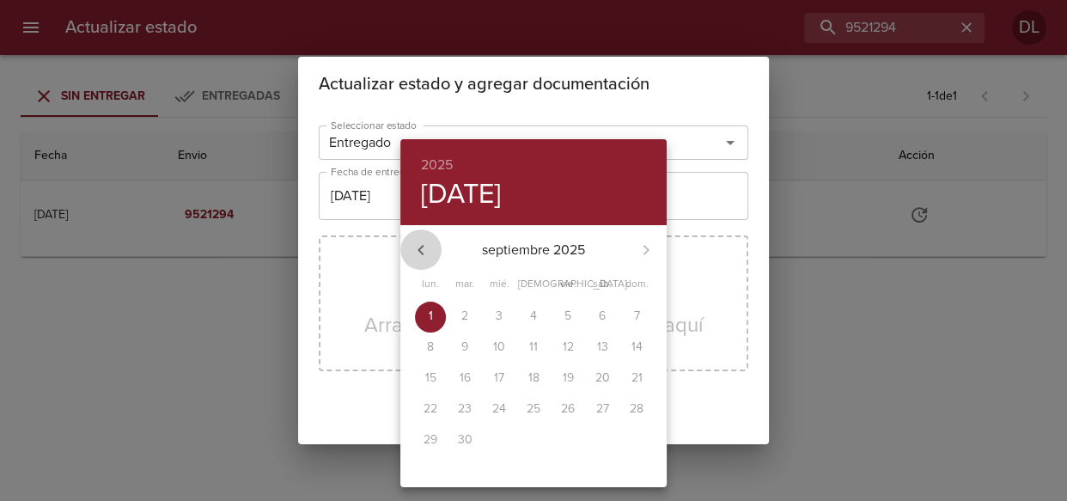
click at [426, 248] on icon "button" at bounding box center [421, 250] width 21 height 21
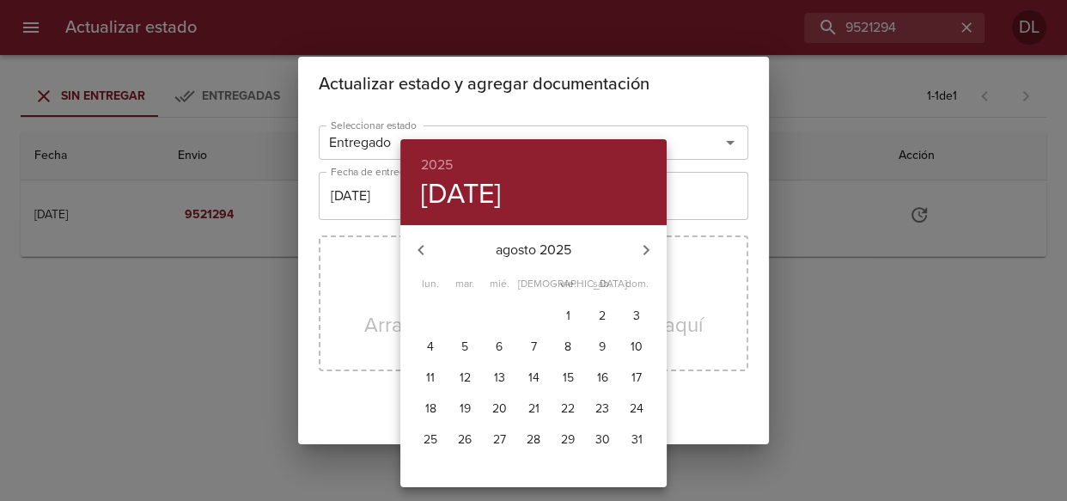
click at [573, 440] on p "29" at bounding box center [568, 439] width 14 height 17
type input "[DATE]"
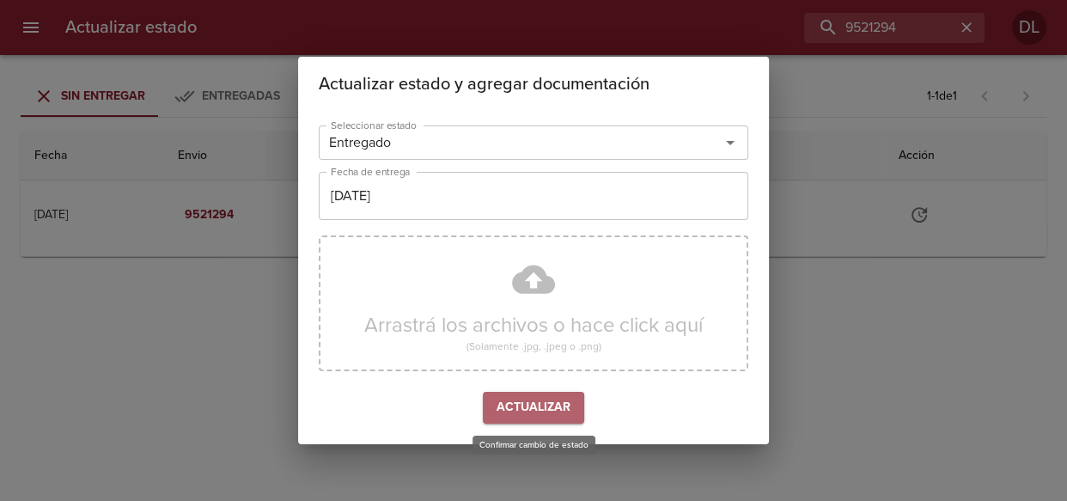
click at [532, 402] on span "Actualizar" at bounding box center [534, 407] width 74 height 21
